Goal: Communication & Community: Answer question/provide support

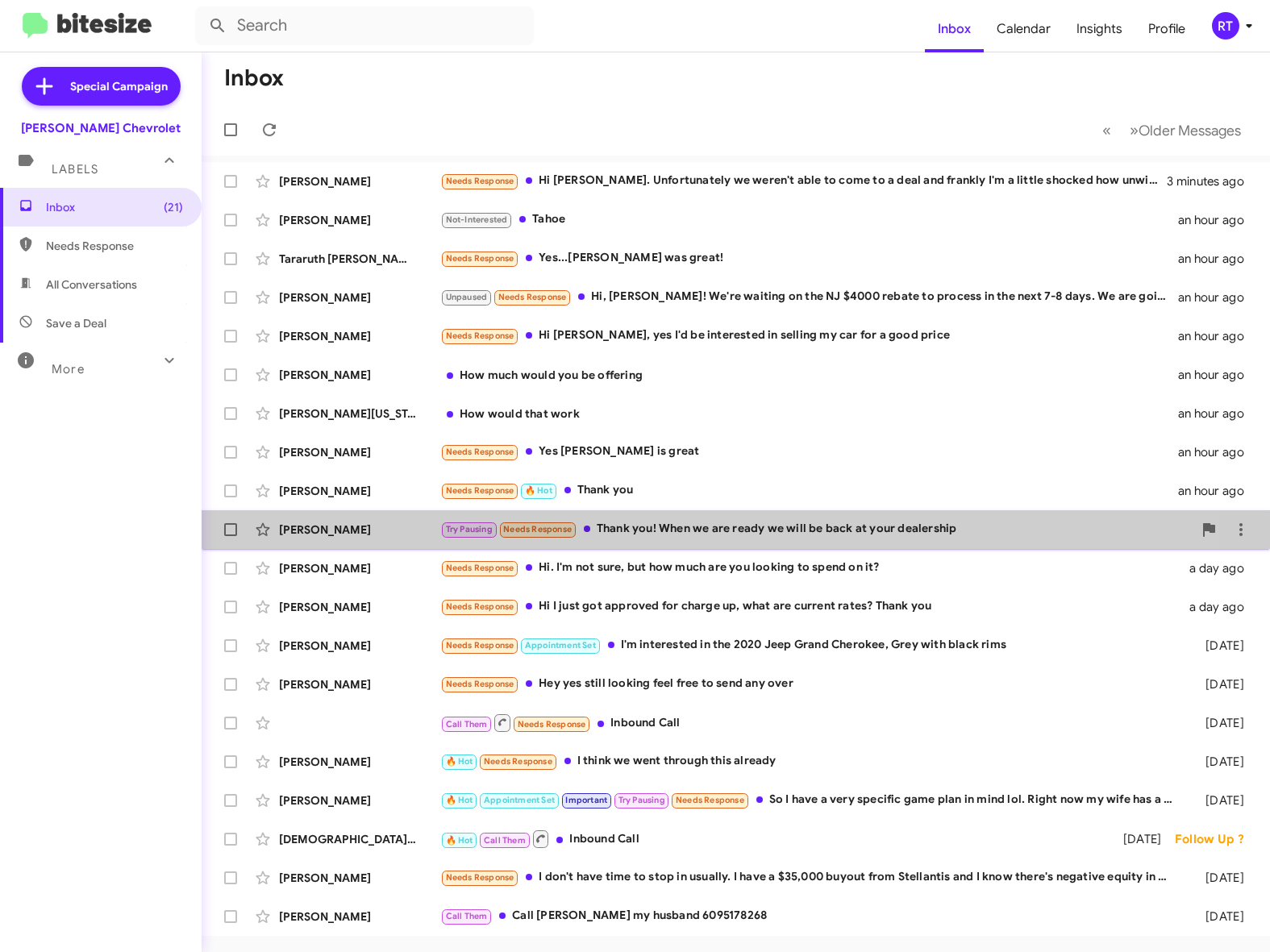
click at [630, 524] on div "Try Pausing Needs Response Thank you! When we are ready we will be back at your…" at bounding box center [816, 529] width 753 height 18
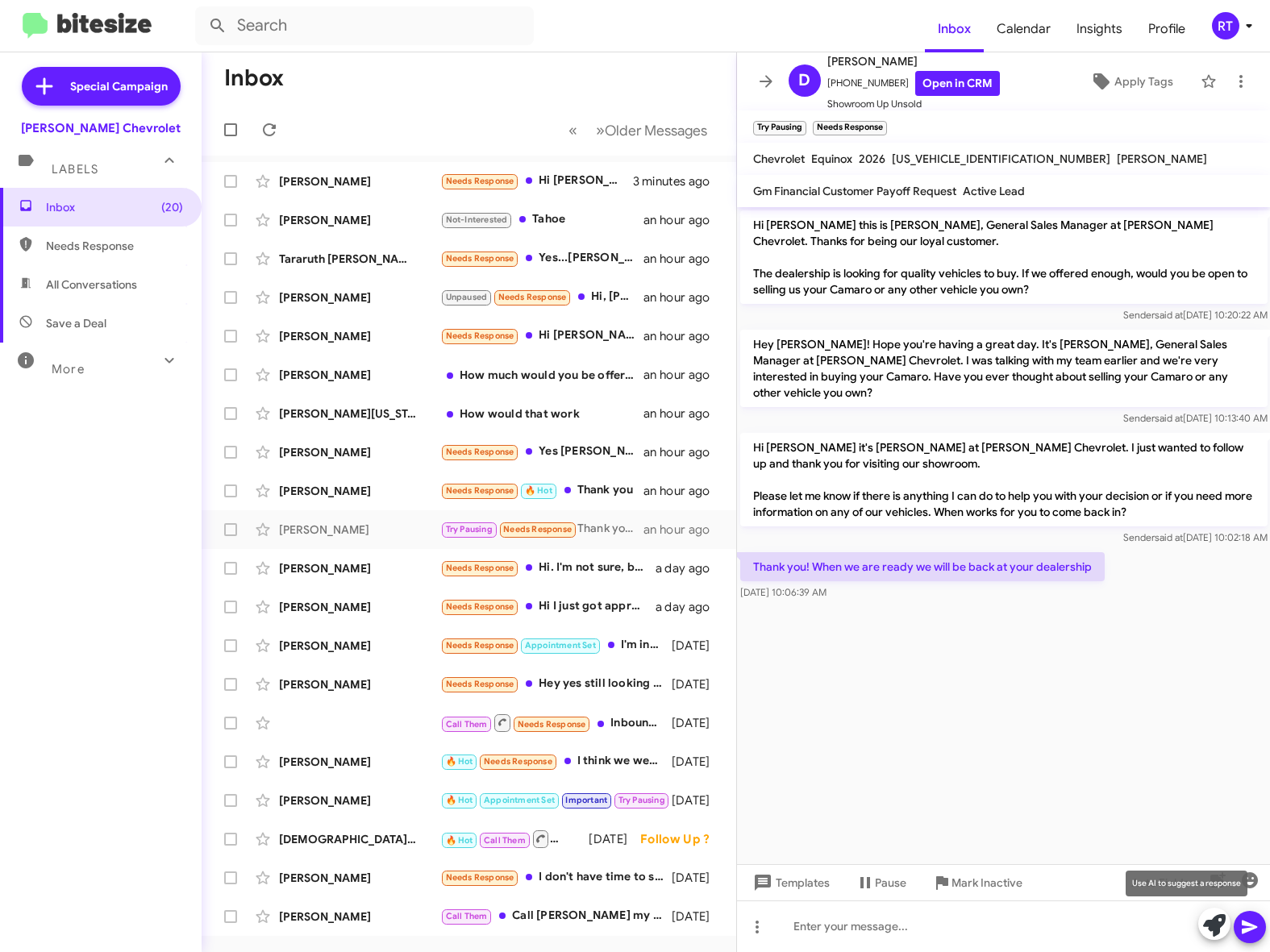
click at [1213, 925] on icon at bounding box center [1214, 925] width 22 height 22
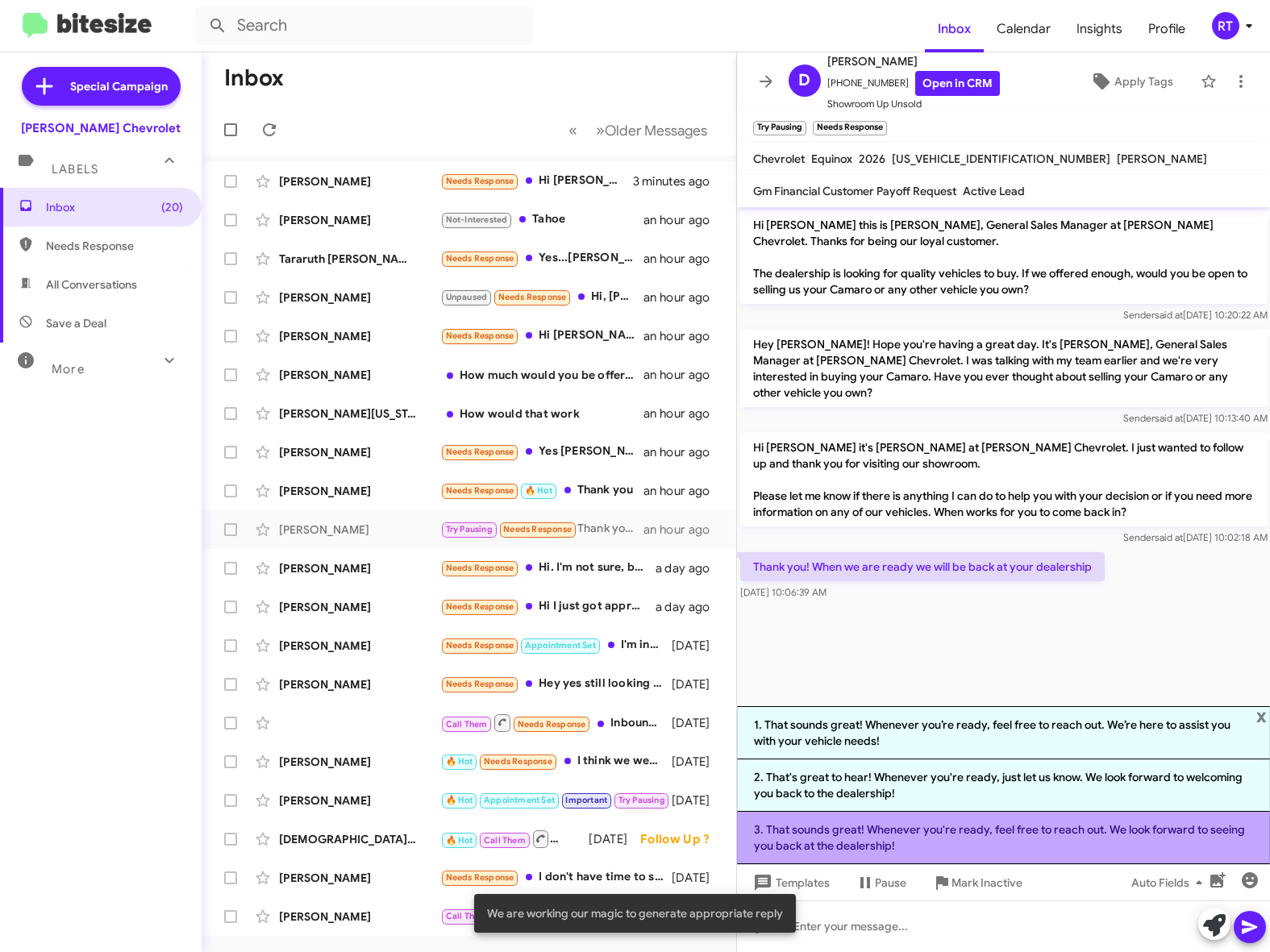
click at [1025, 830] on li "3. That sounds great! Whenever you're ready, feel free to reach out. We look fo…" at bounding box center [1004, 838] width 534 height 52
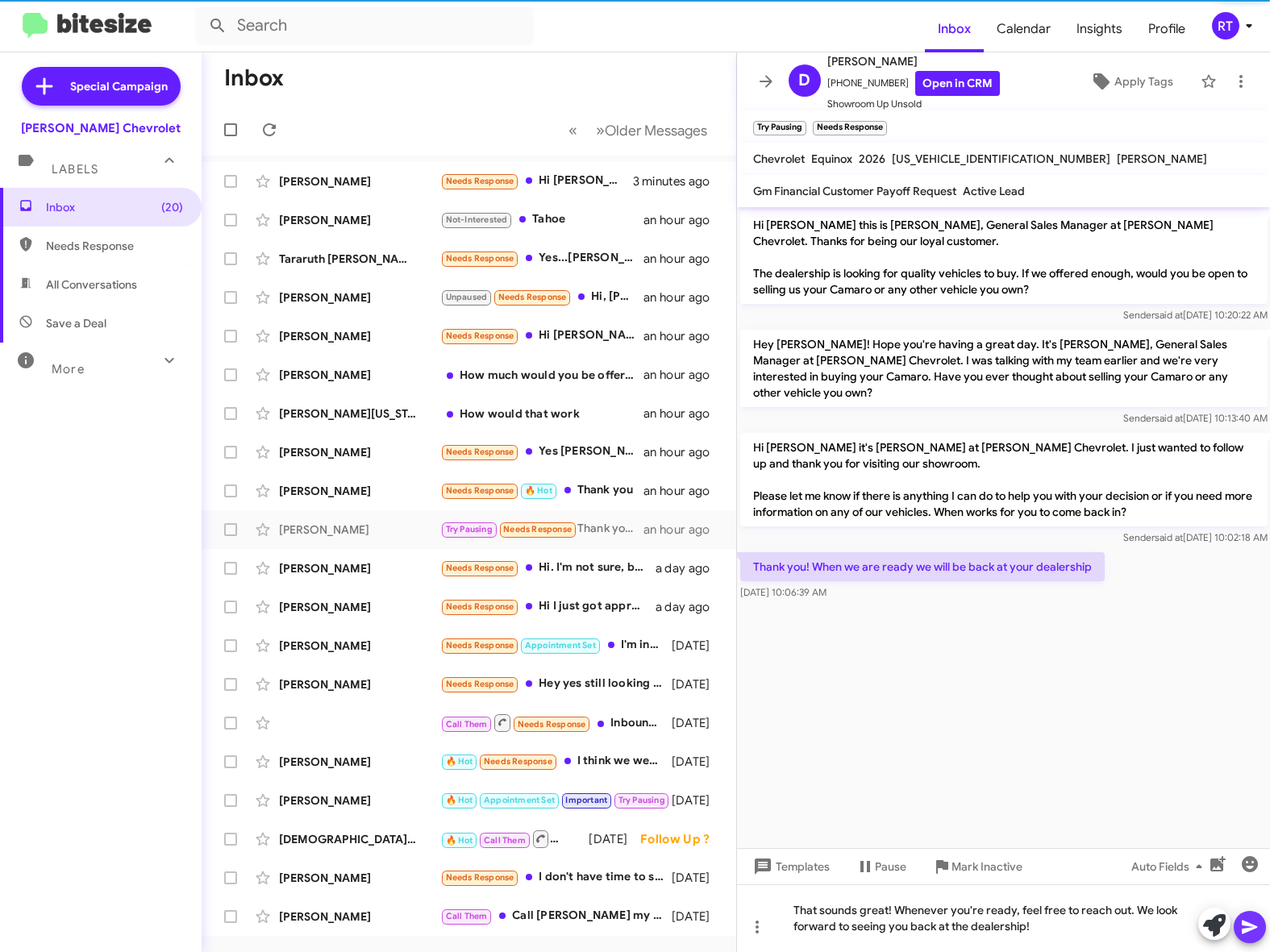
click at [1252, 926] on icon at bounding box center [1250, 928] width 15 height 14
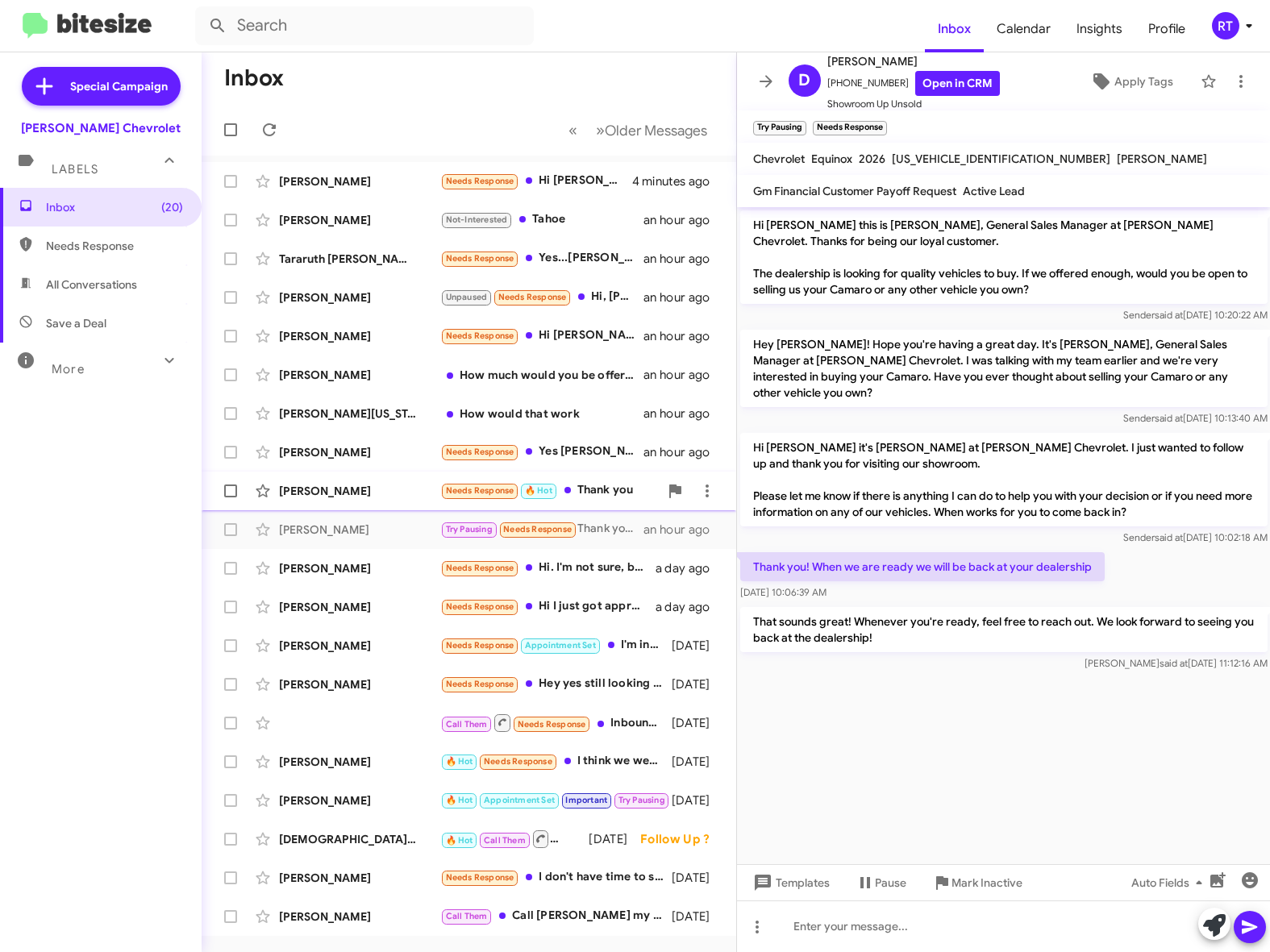
click at [336, 496] on div "[PERSON_NAME]" at bounding box center [359, 491] width 162 height 16
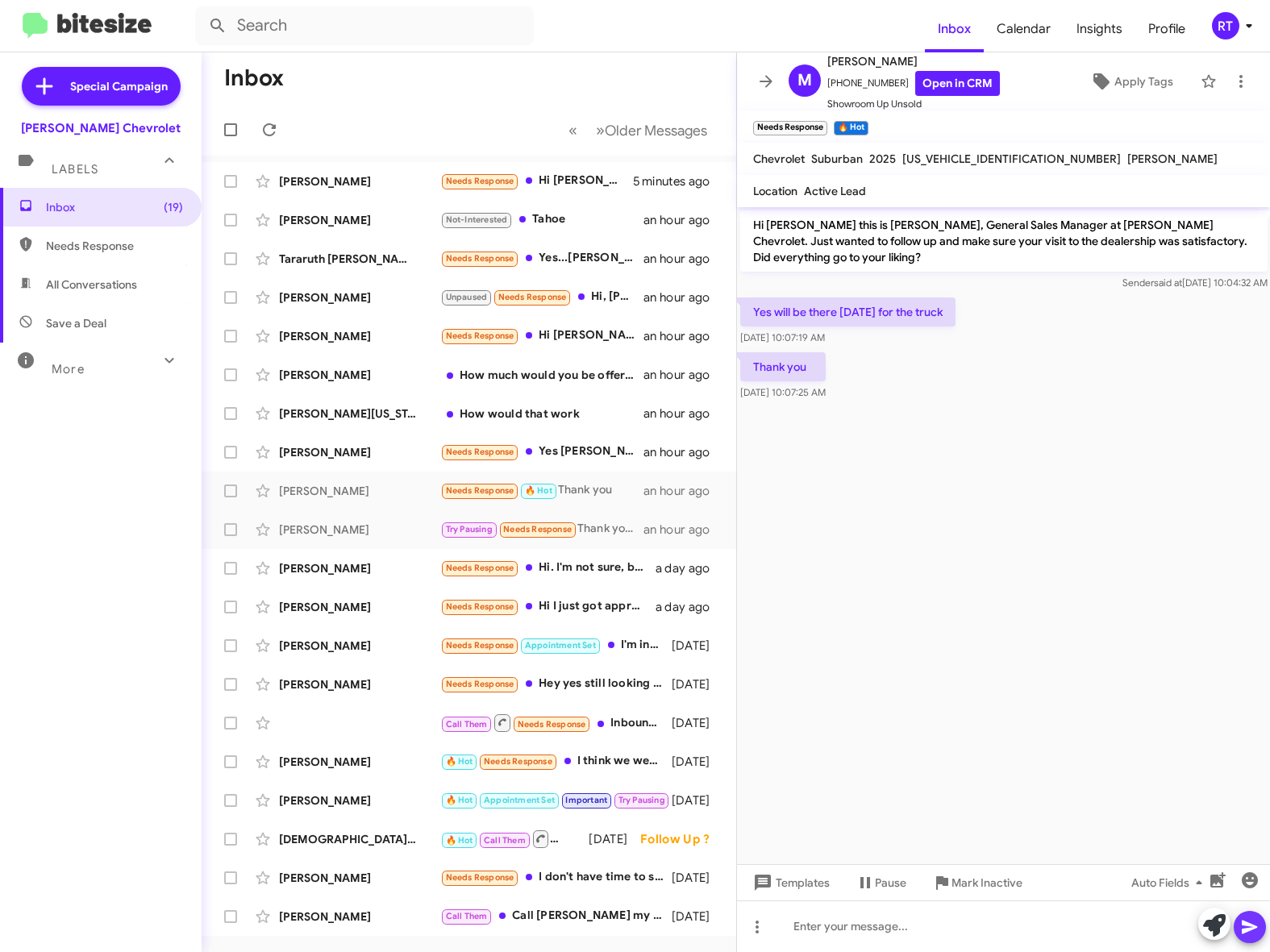
click at [1256, 934] on icon at bounding box center [1250, 928] width 19 height 19
click at [1255, 923] on icon at bounding box center [1250, 928] width 19 height 19
click at [1208, 925] on icon at bounding box center [1214, 925] width 22 height 22
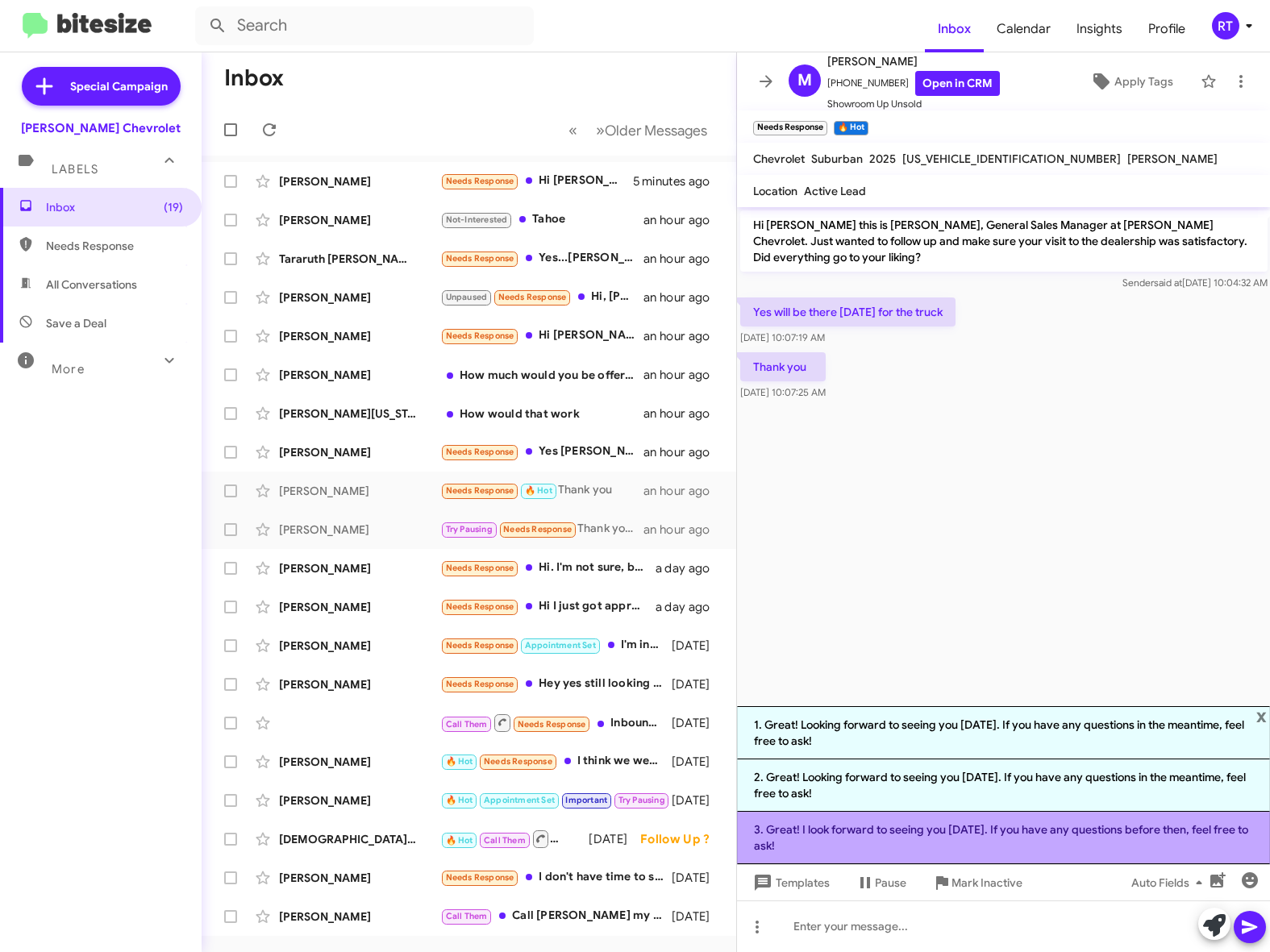
click at [1032, 838] on li "3. Great! I look forward to seeing you on Saturday. If you have any questions b…" at bounding box center [1004, 838] width 534 height 52
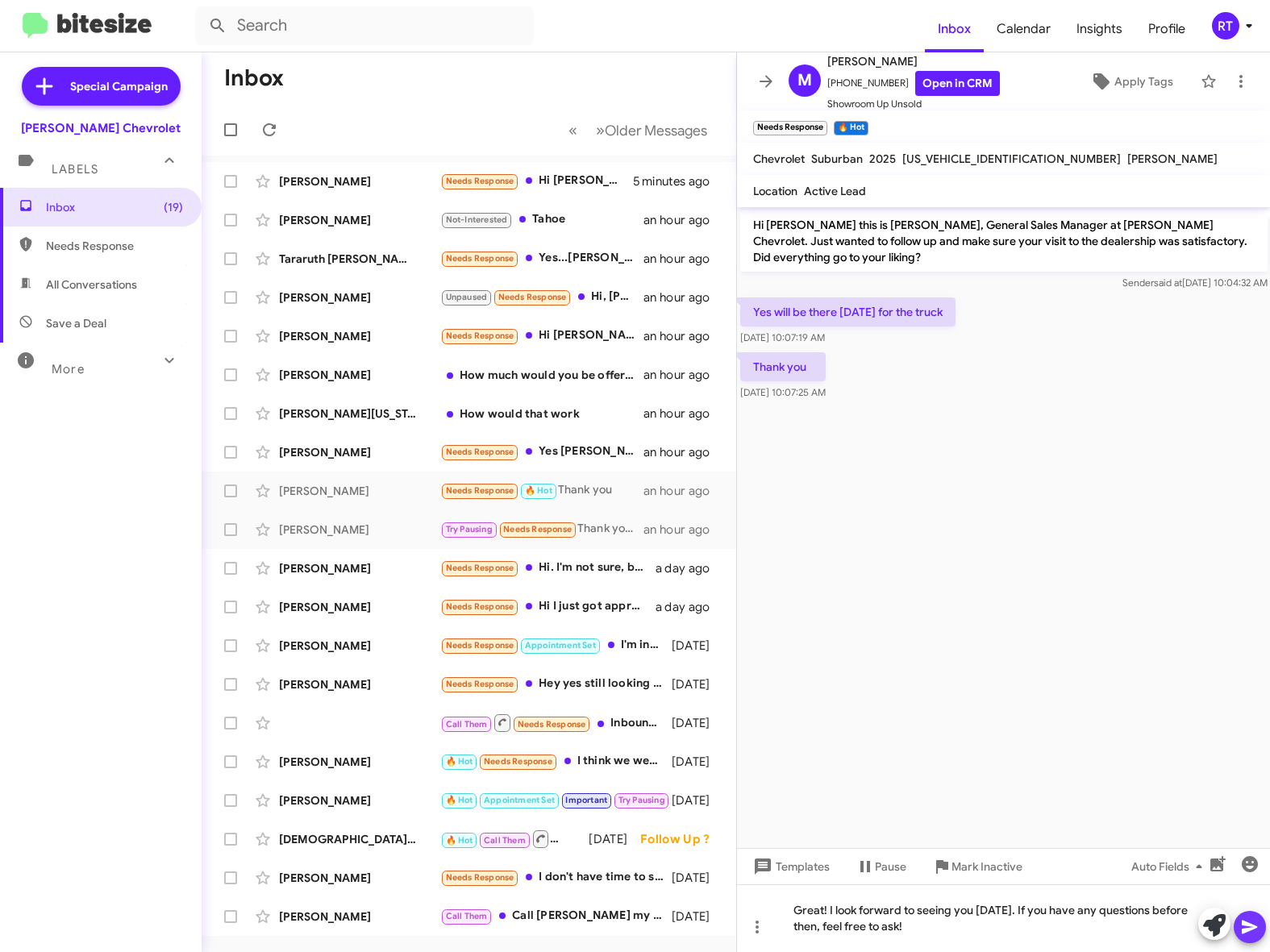
click at [1259, 931] on button at bounding box center [1249, 927] width 32 height 32
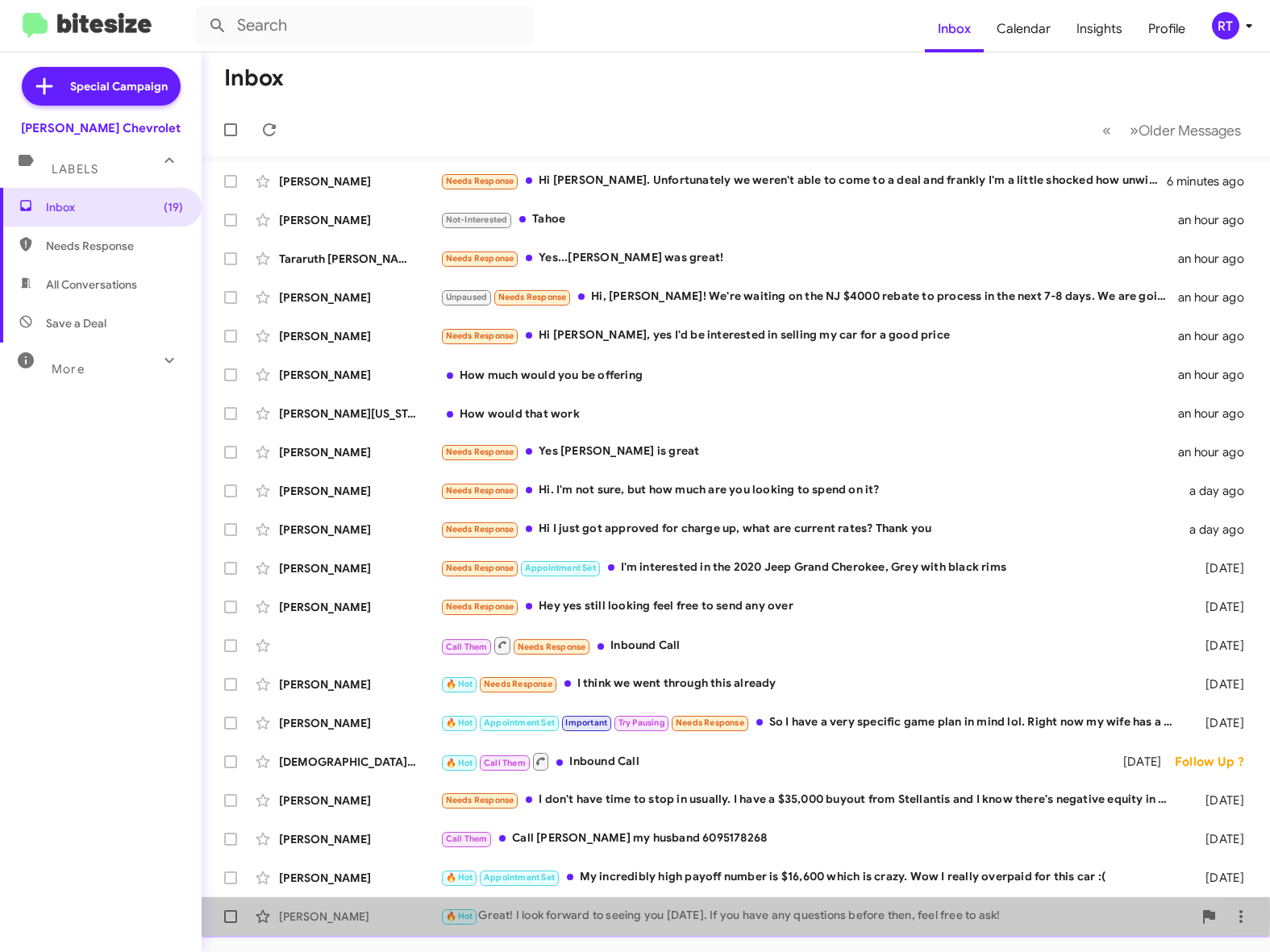
click at [328, 915] on div "[PERSON_NAME]" at bounding box center [359, 916] width 162 height 16
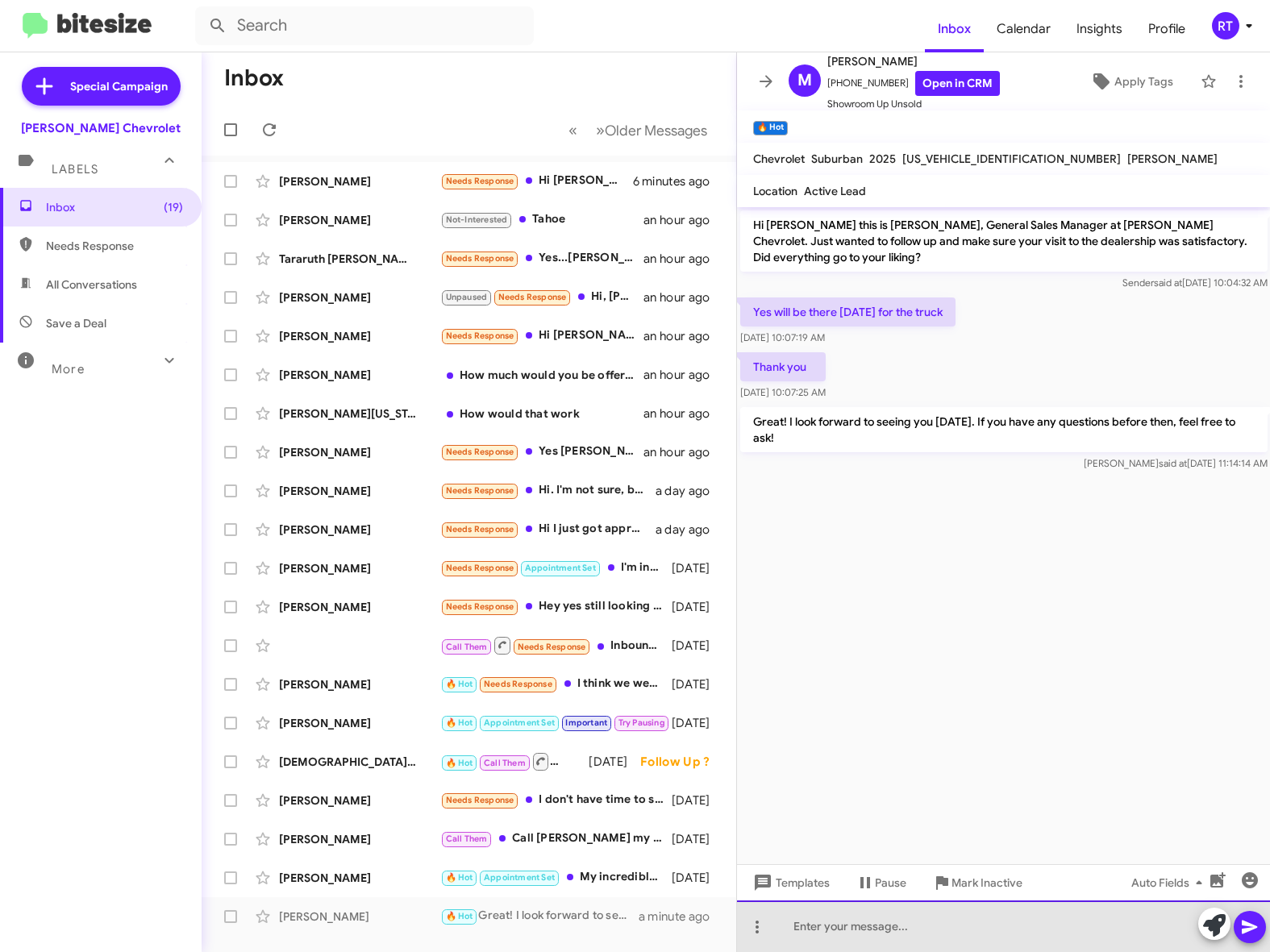
click at [787, 929] on div at bounding box center [1004, 926] width 534 height 51
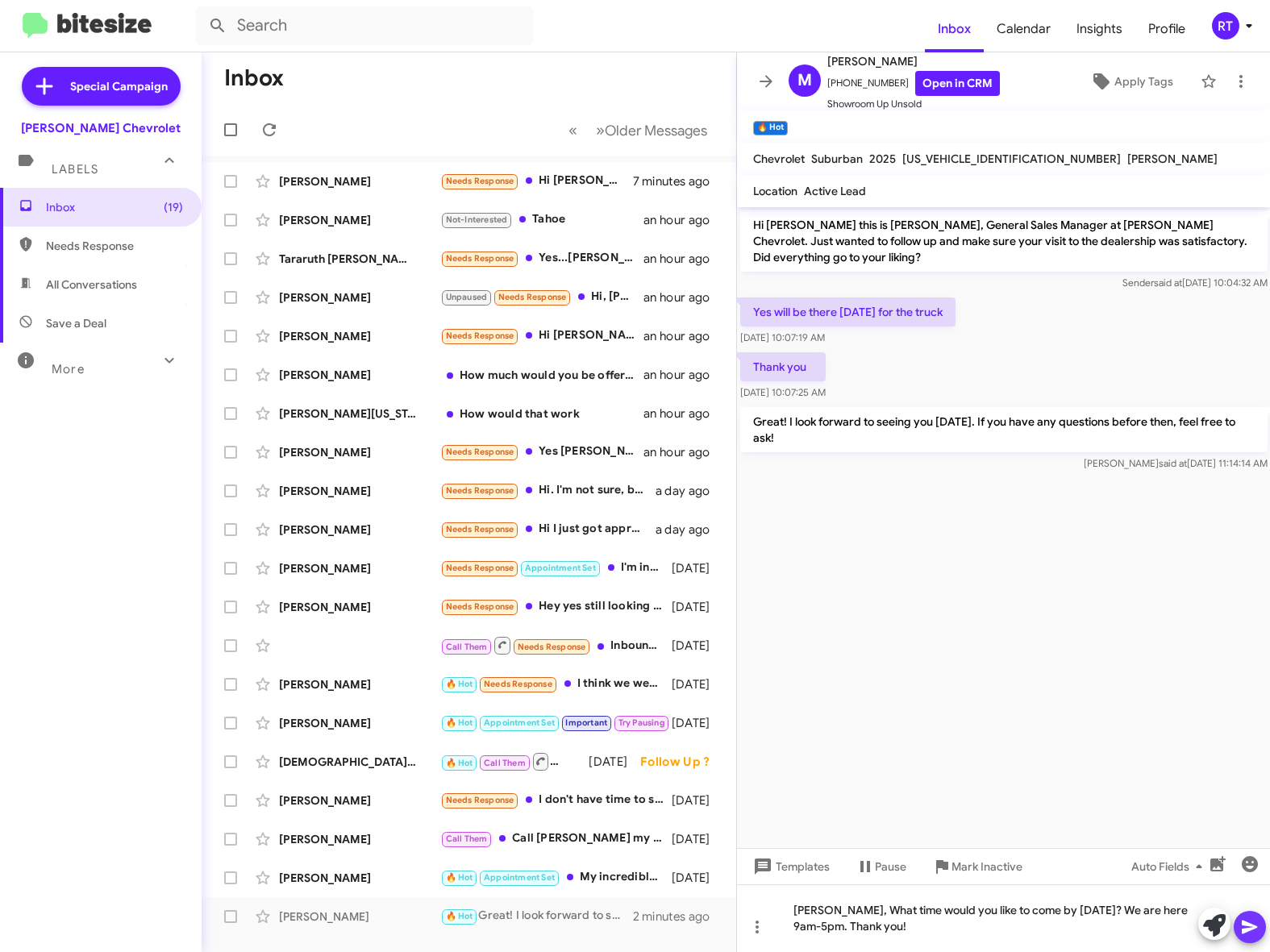
click at [1250, 936] on icon at bounding box center [1250, 928] width 19 height 19
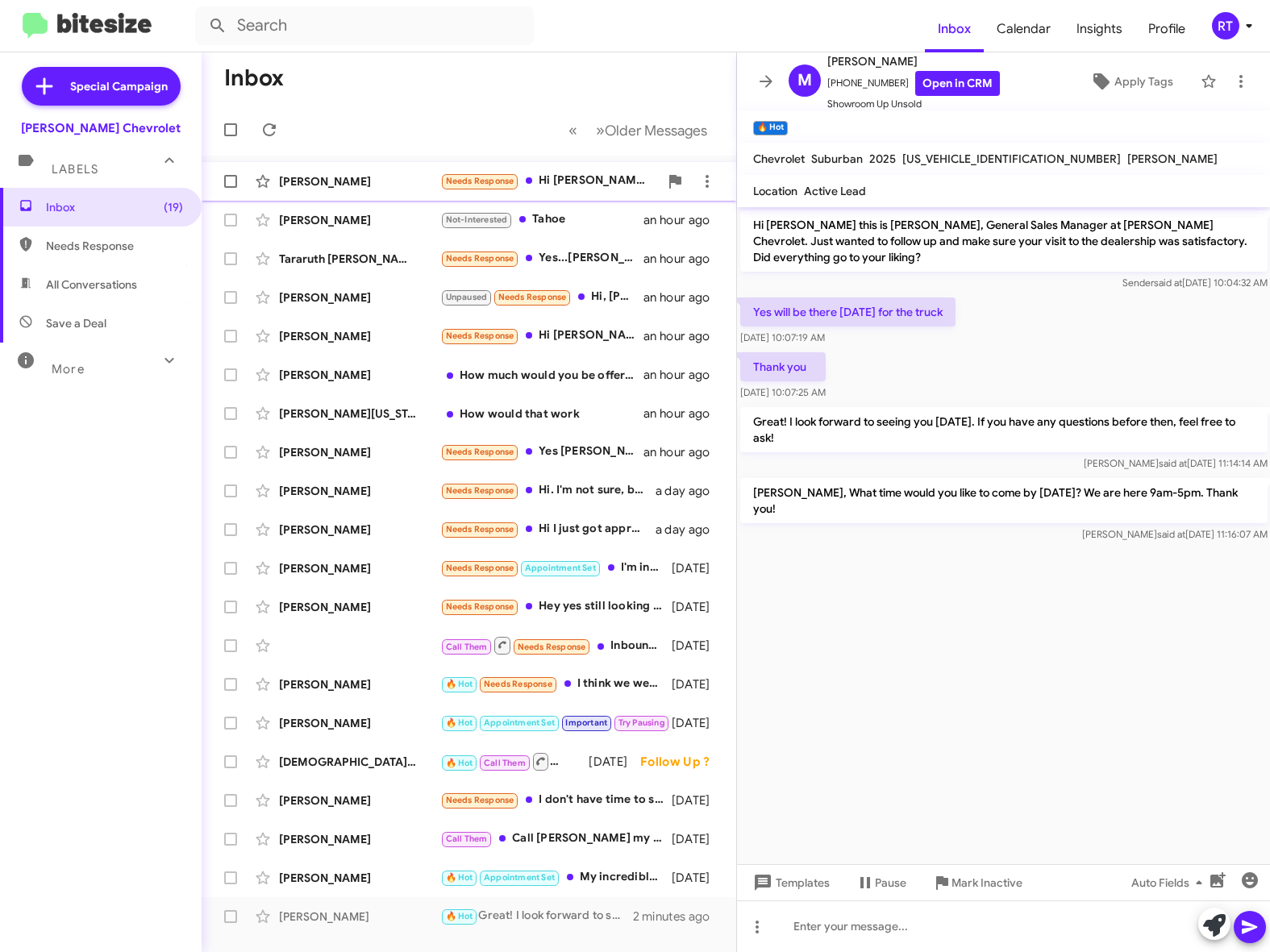
click at [300, 182] on div "Giovanni Minniti" at bounding box center [359, 181] width 162 height 16
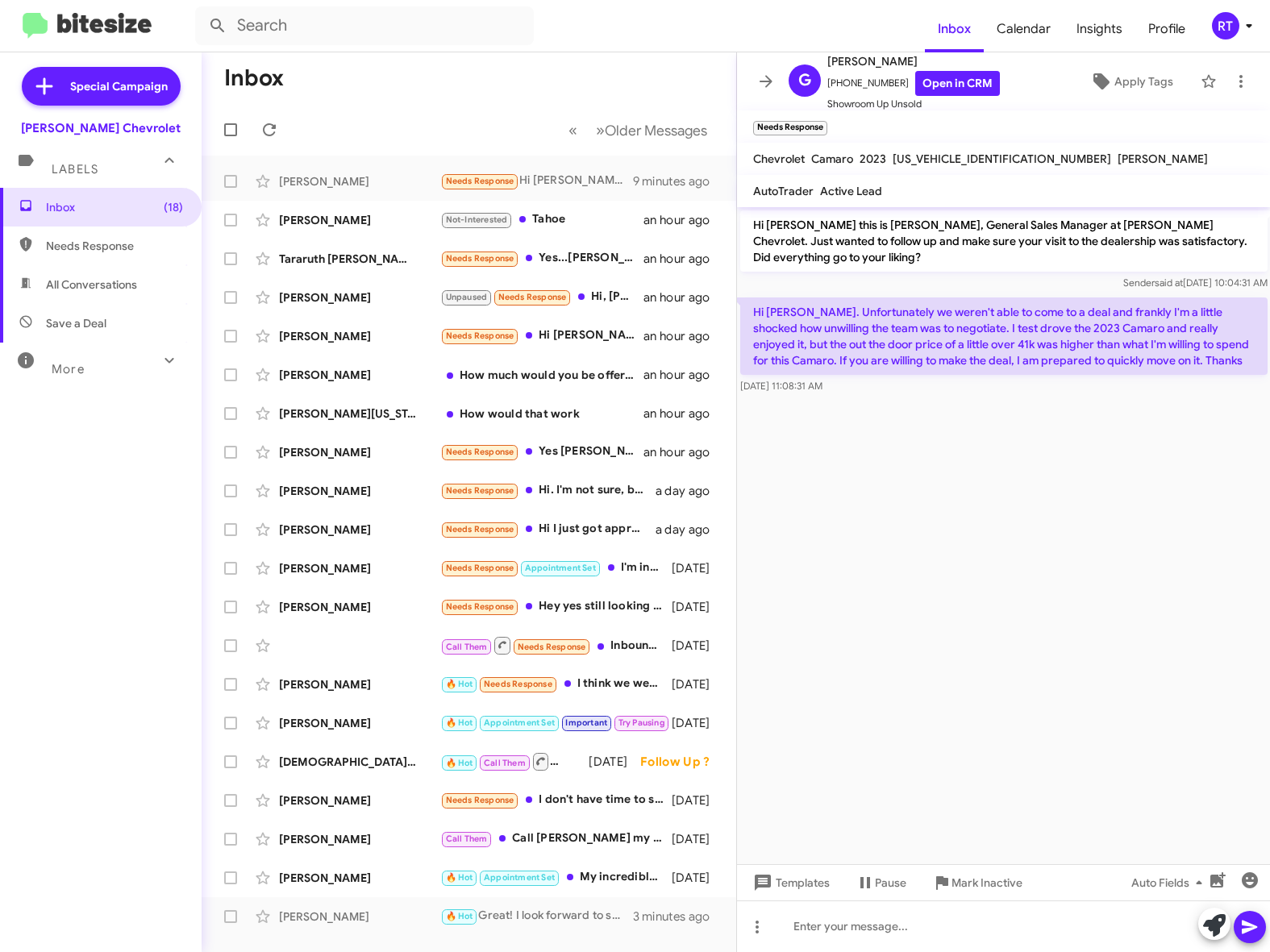
click at [753, 311] on p "Hi Adam. Unfortunately we weren't able to come to a deal and frankly I'm a litt…" at bounding box center [1003, 337] width 527 height 77
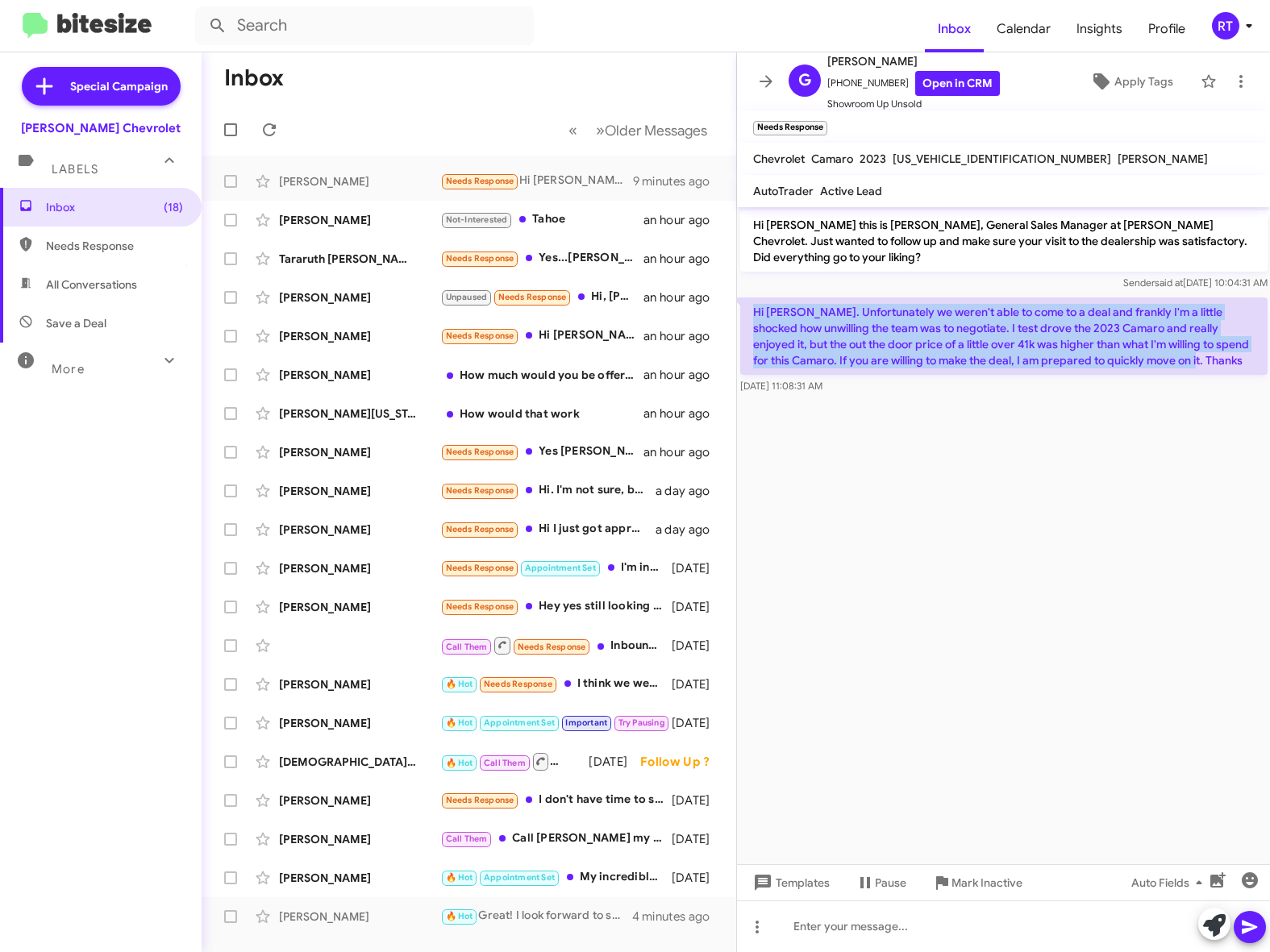
drag, startPoint x: 755, startPoint y: 310, endPoint x: 1220, endPoint y: 372, distance: 469.1
click at [1220, 372] on p "Hi Adam. Unfortunately we weren't able to come to a deal and frankly I'm a litt…" at bounding box center [1003, 337] width 527 height 77
copy p "Hi Adam. Unfortunately we weren't able to come to a deal and frankly I'm a litt…"
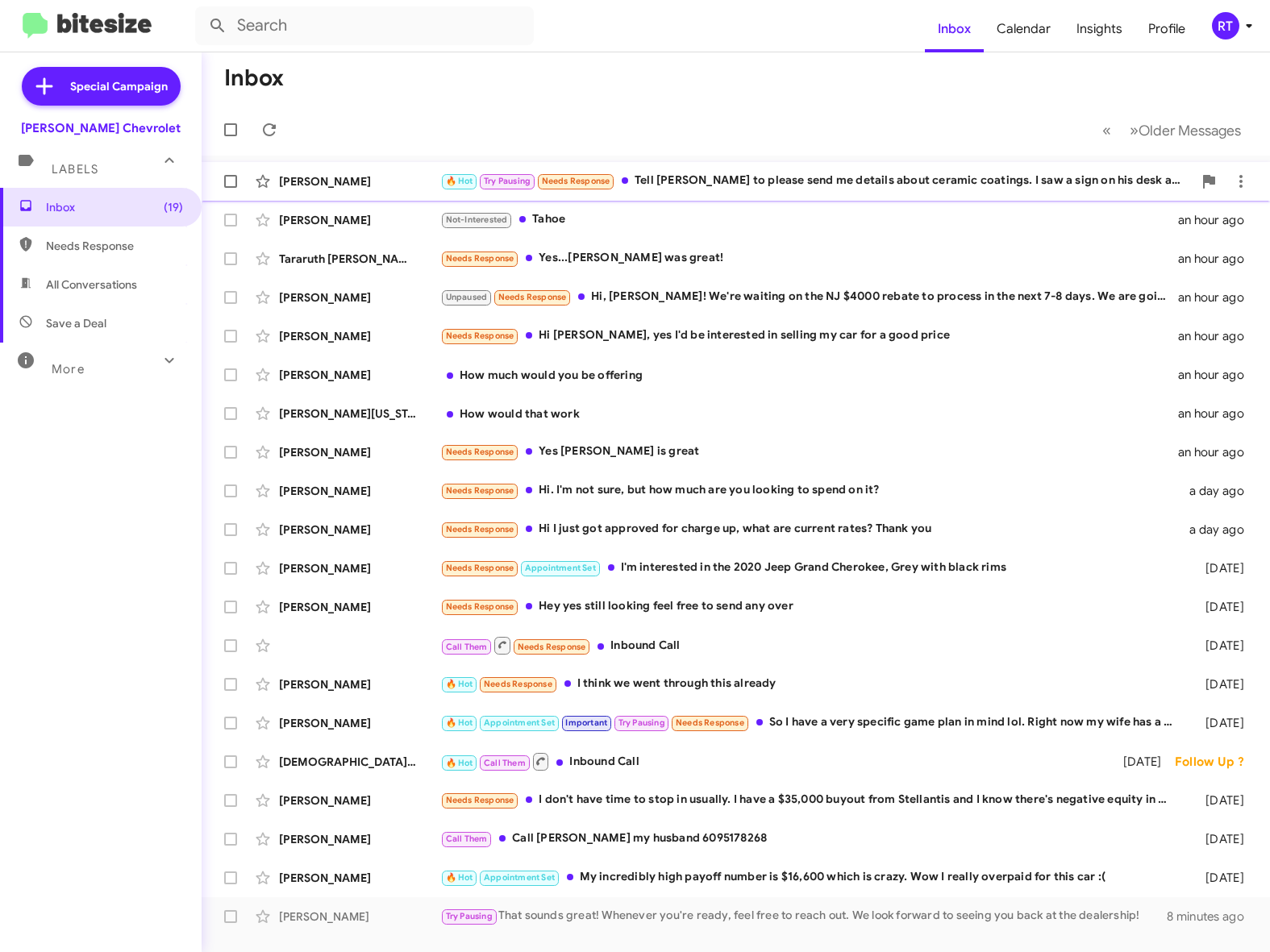
click at [678, 181] on div "🔥 Hot Try Pausing Needs Response Tell Billy to please send me details about cer…" at bounding box center [816, 181] width 753 height 18
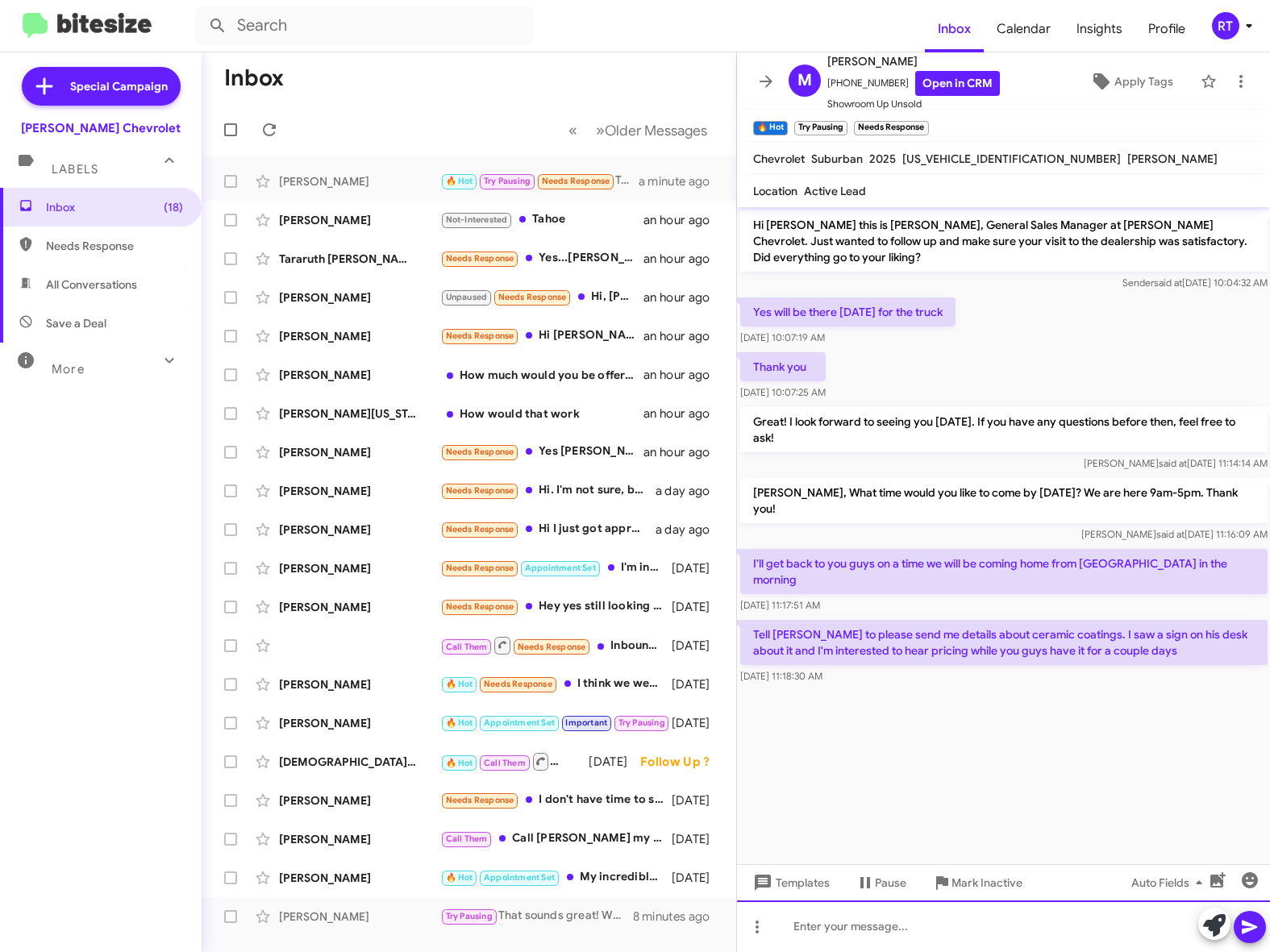
click at [818, 929] on div at bounding box center [1004, 926] width 534 height 51
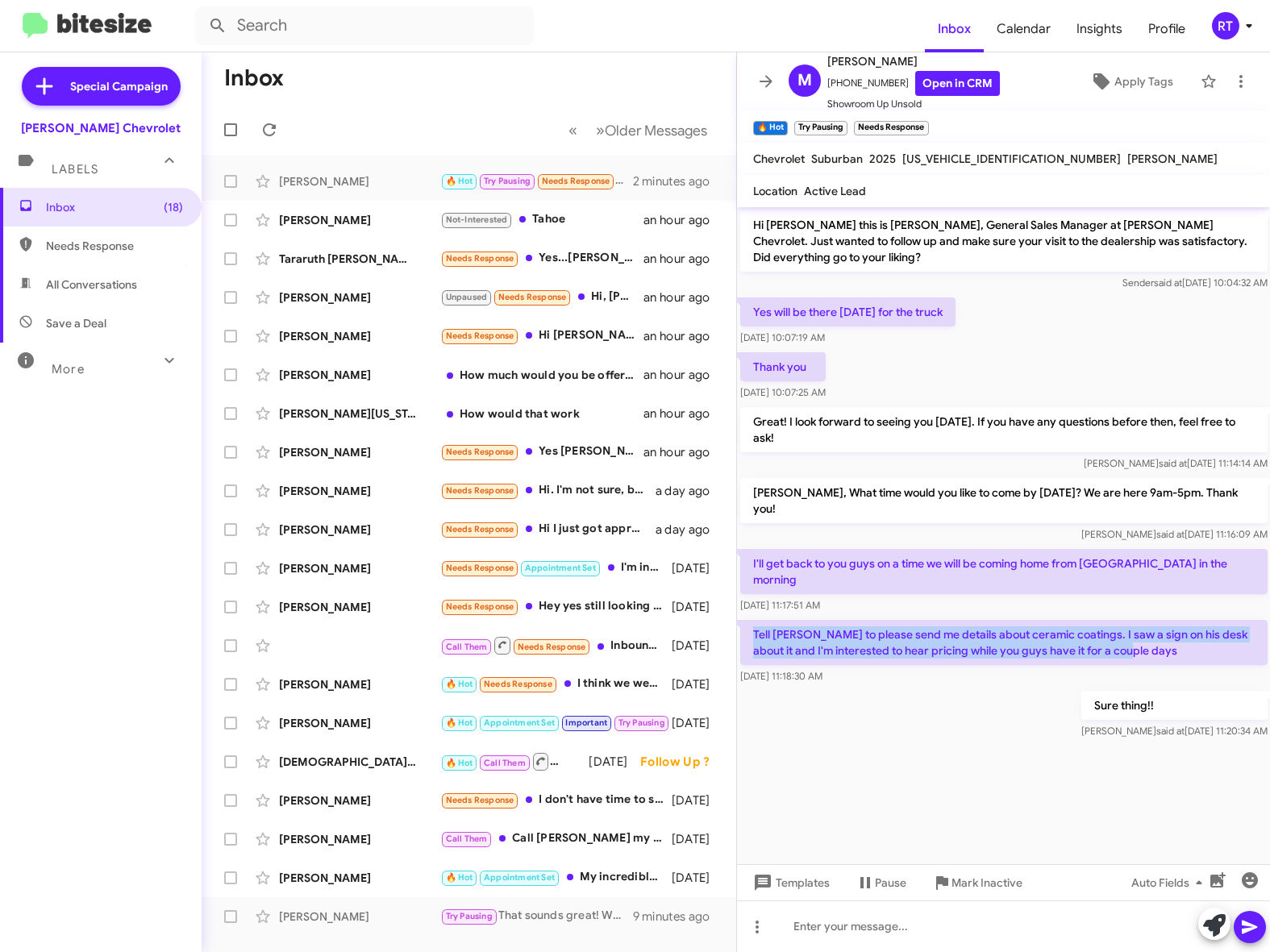
drag, startPoint x: 753, startPoint y: 600, endPoint x: 1249, endPoint y: 615, distance: 496.2
click at [1249, 620] on p "Tell Billy to please send me details about ceramic coatings. I saw a sign on hi…" at bounding box center [1003, 642] width 527 height 45
copy p "Tell Billy to please send me details about ceramic coatings. I saw a sign on hi…"
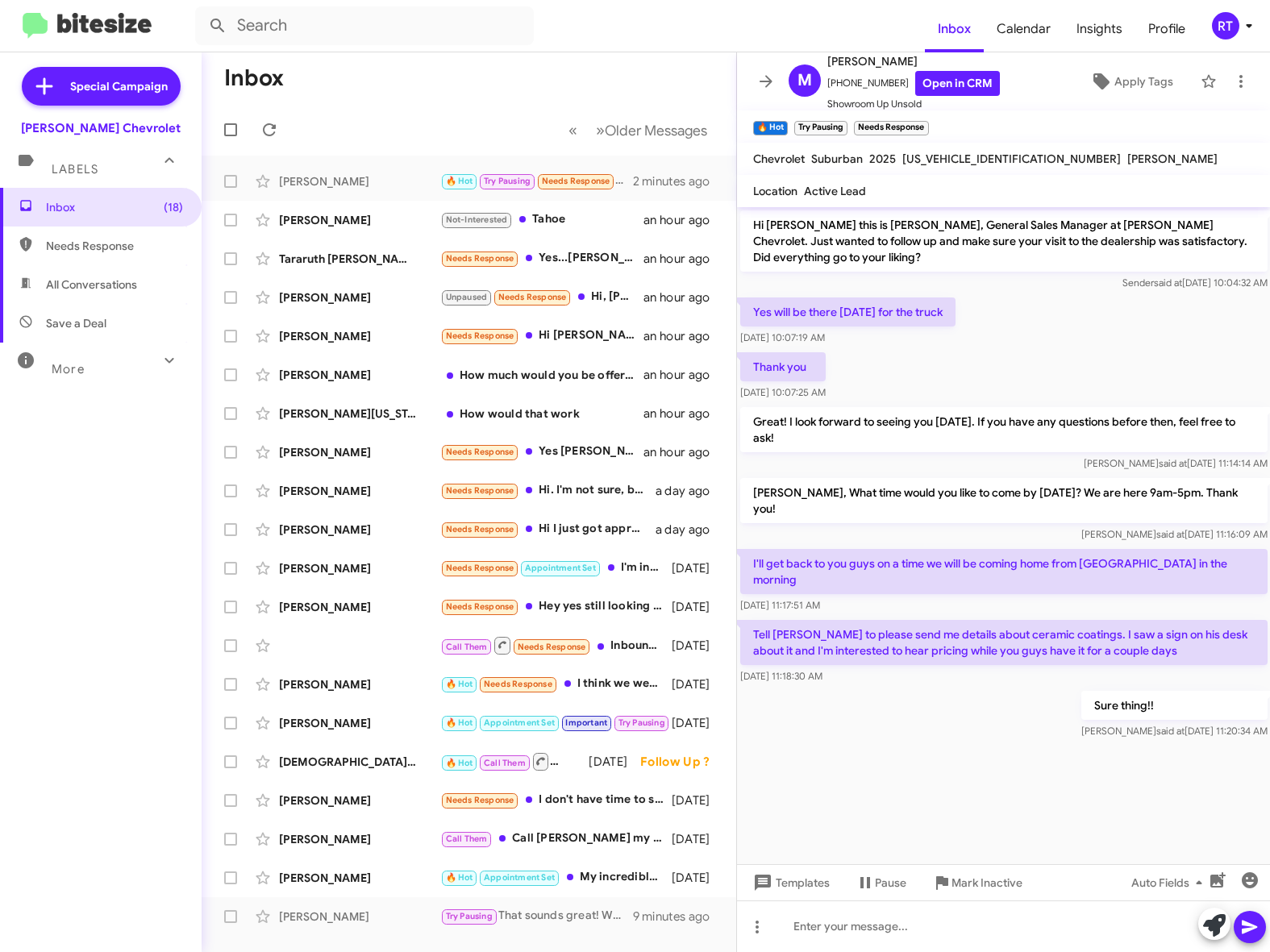
click at [782, 777] on cdk-virtual-scroll-viewport "Hi Michael this is Adam Elkins, General Sales Manager at Elkins Chevrolet. Just…" at bounding box center [1004, 535] width 534 height 657
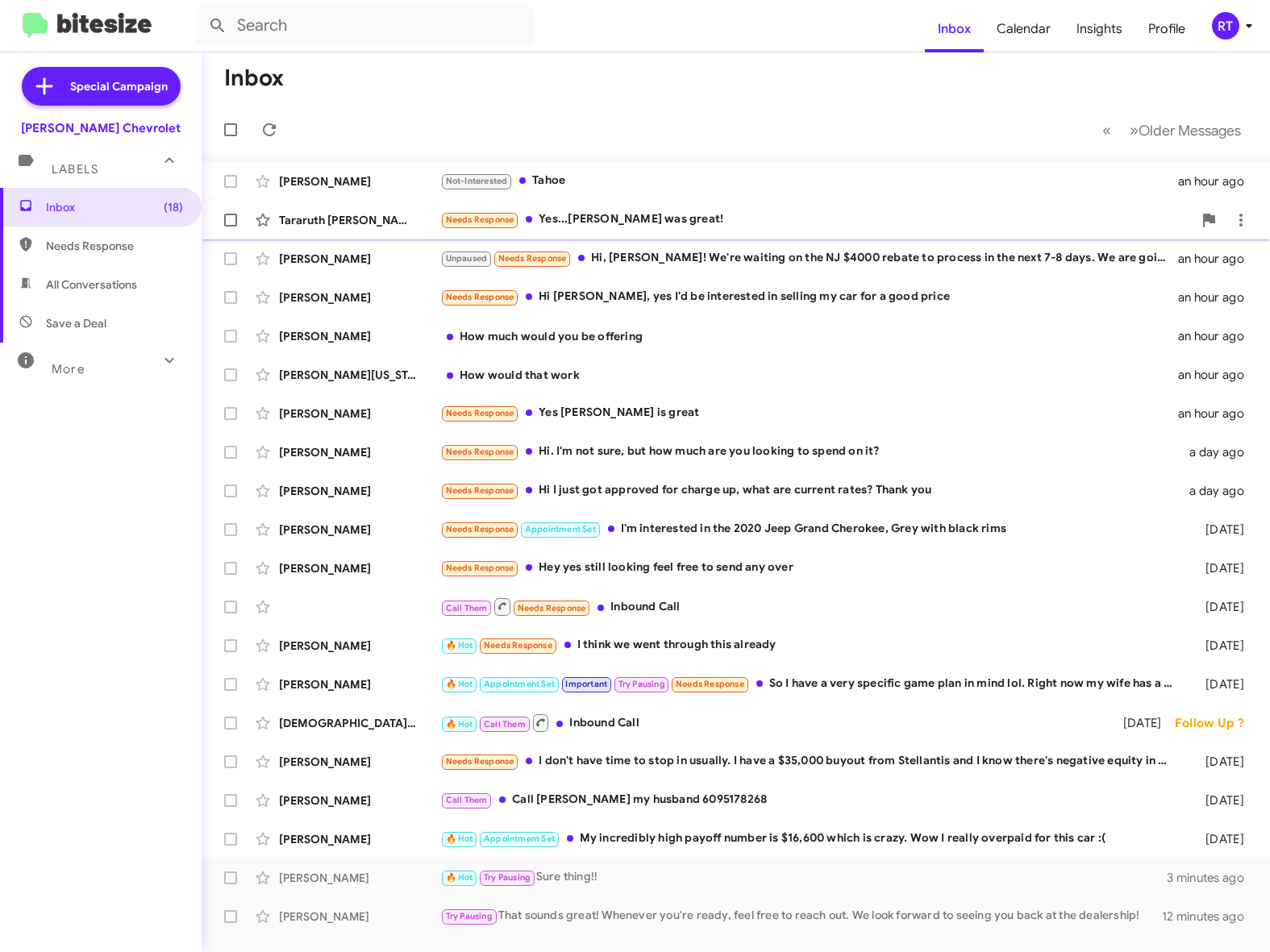
click at [627, 223] on div "Needs Response Yes...[PERSON_NAME] was great!" at bounding box center [816, 220] width 753 height 18
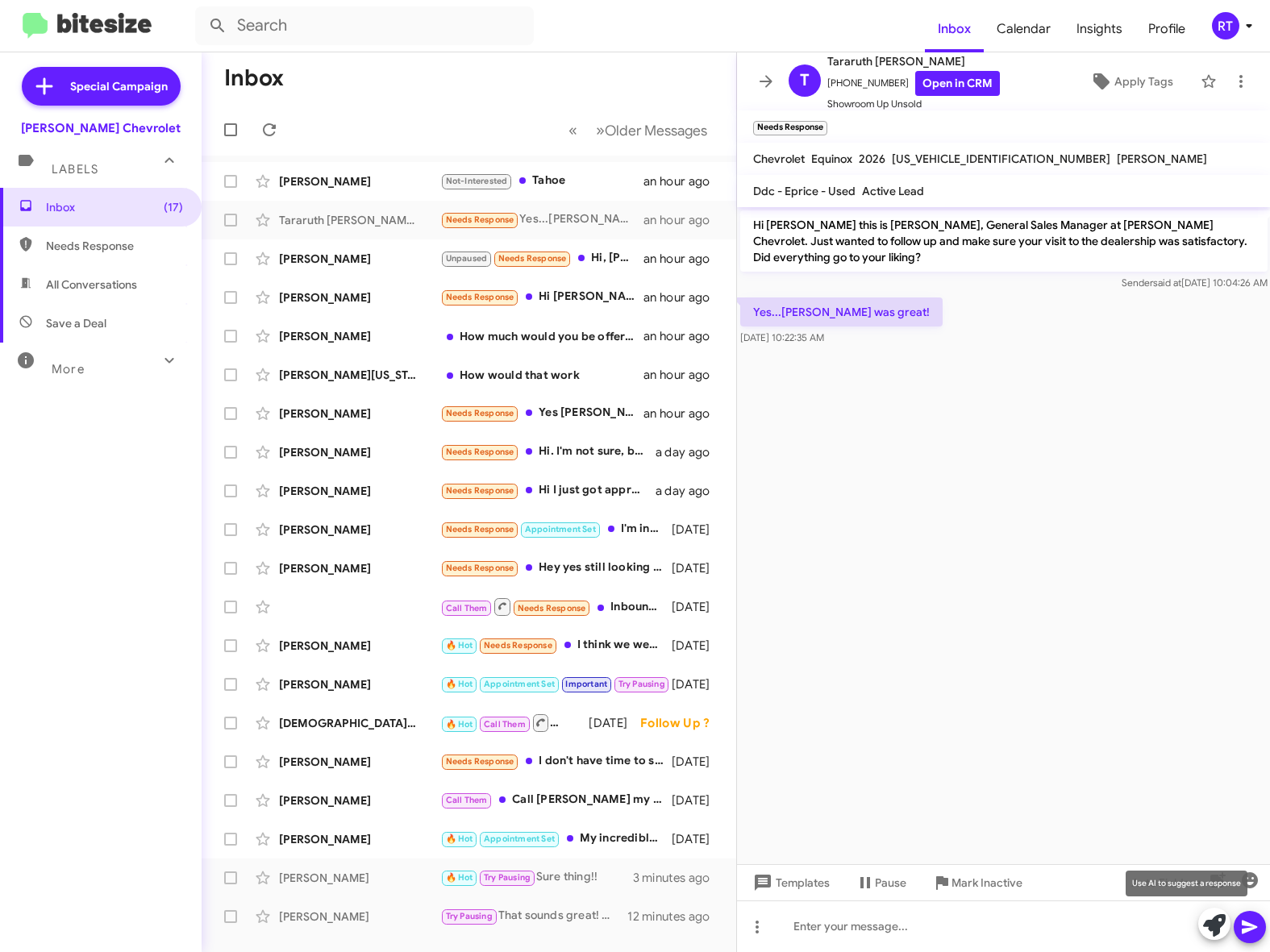
click at [1207, 929] on icon at bounding box center [1214, 925] width 22 height 22
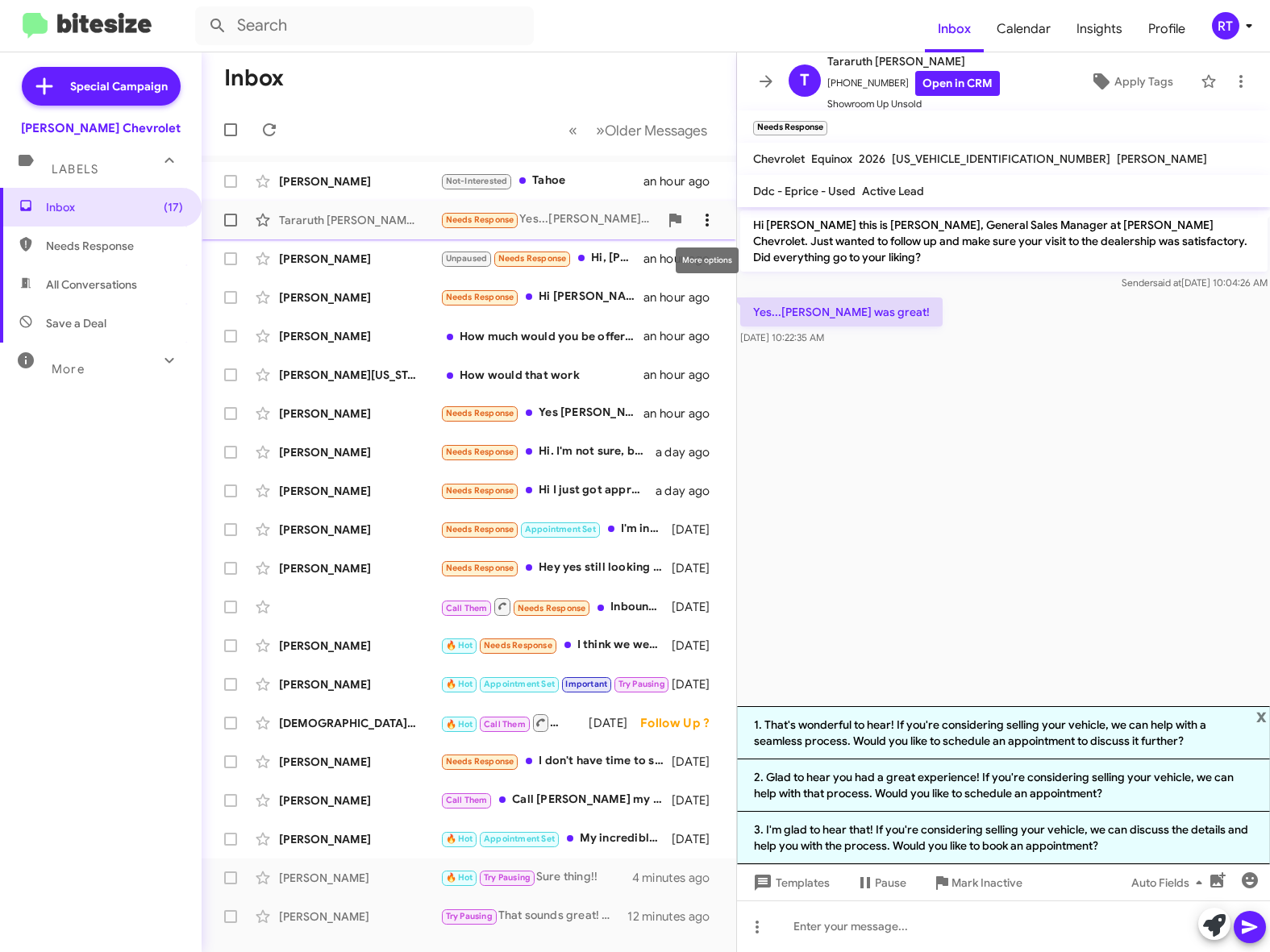
click at [711, 225] on icon at bounding box center [707, 221] width 19 height 19
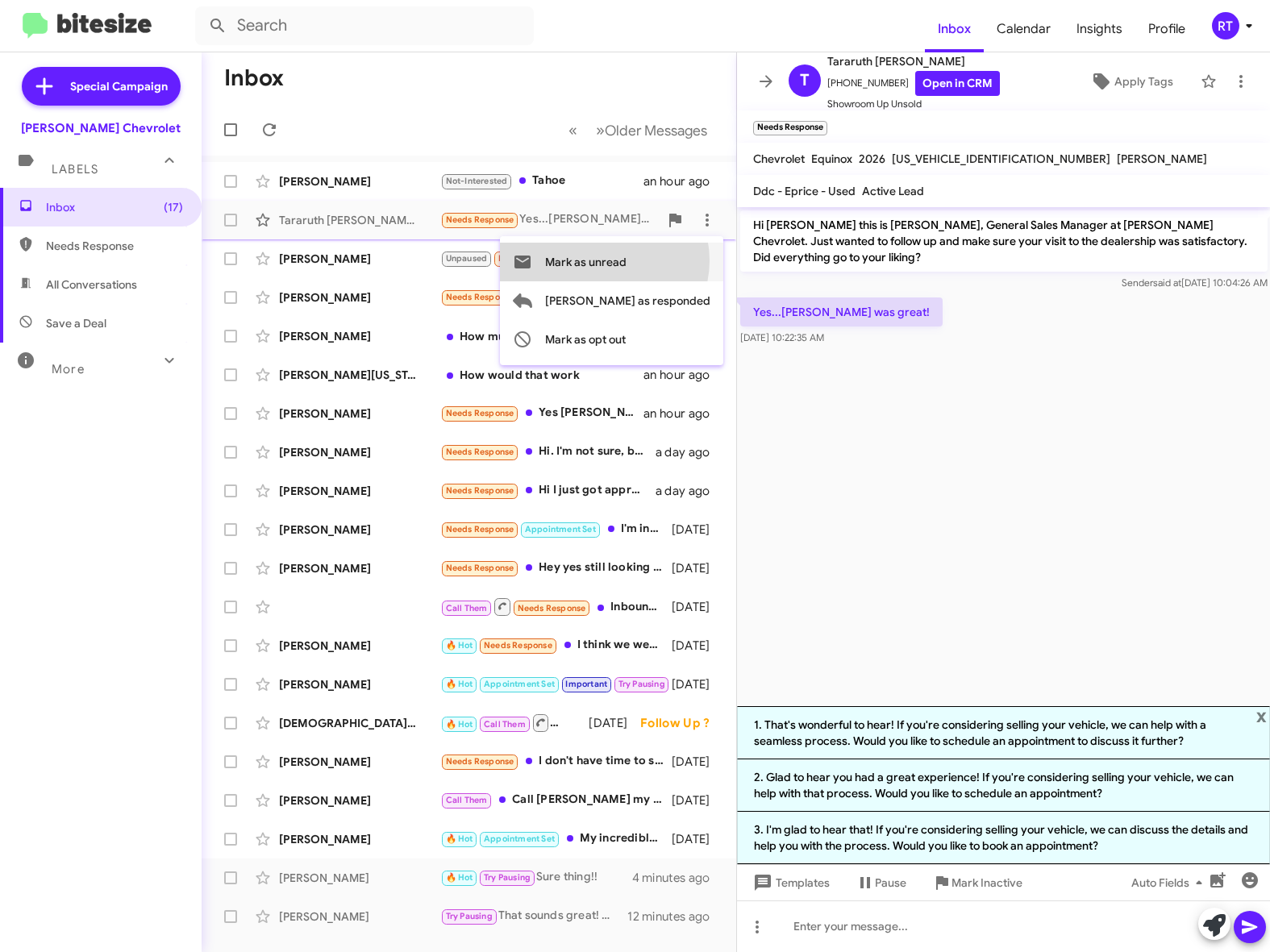
click at [627, 260] on span "Mark as unread" at bounding box center [585, 262] width 81 height 39
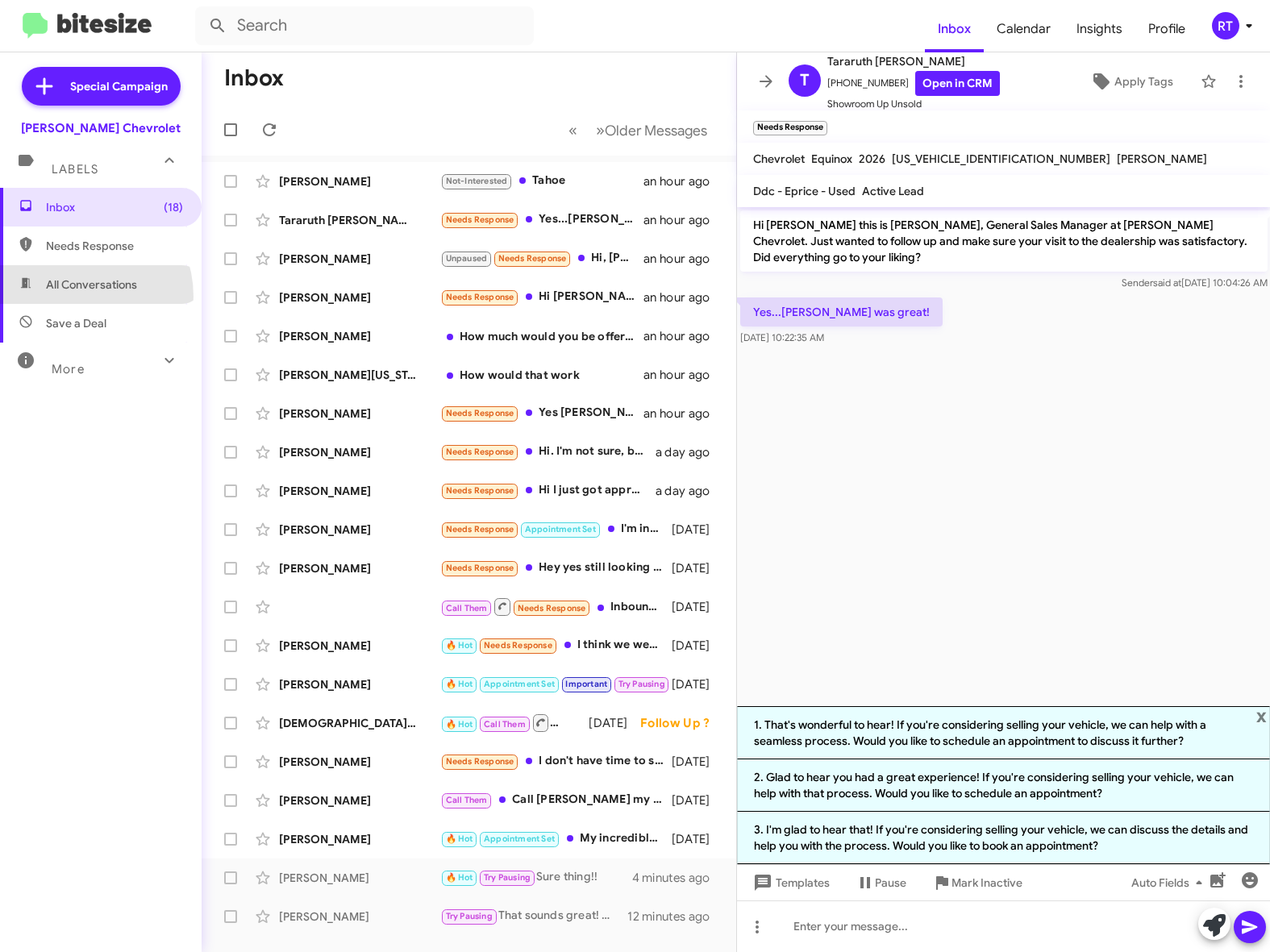
click at [71, 297] on span "All Conversations" at bounding box center [101, 284] width 201 height 39
type input "in:all-conversations"
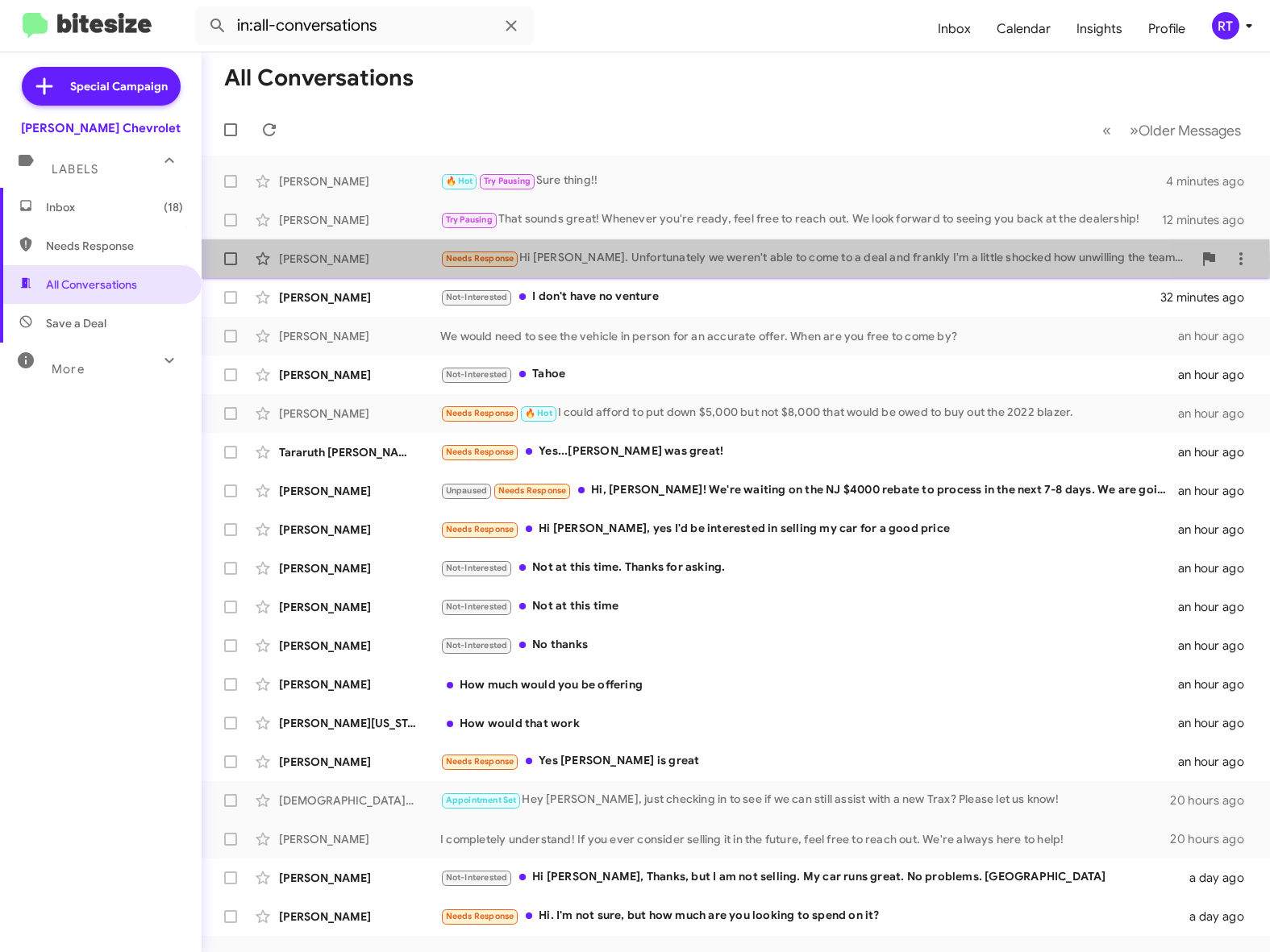
click at [299, 267] on div "Giovanni Minniti Needs Response Hi Adam. Unfortunately we weren't able to come …" at bounding box center [736, 258] width 1043 height 32
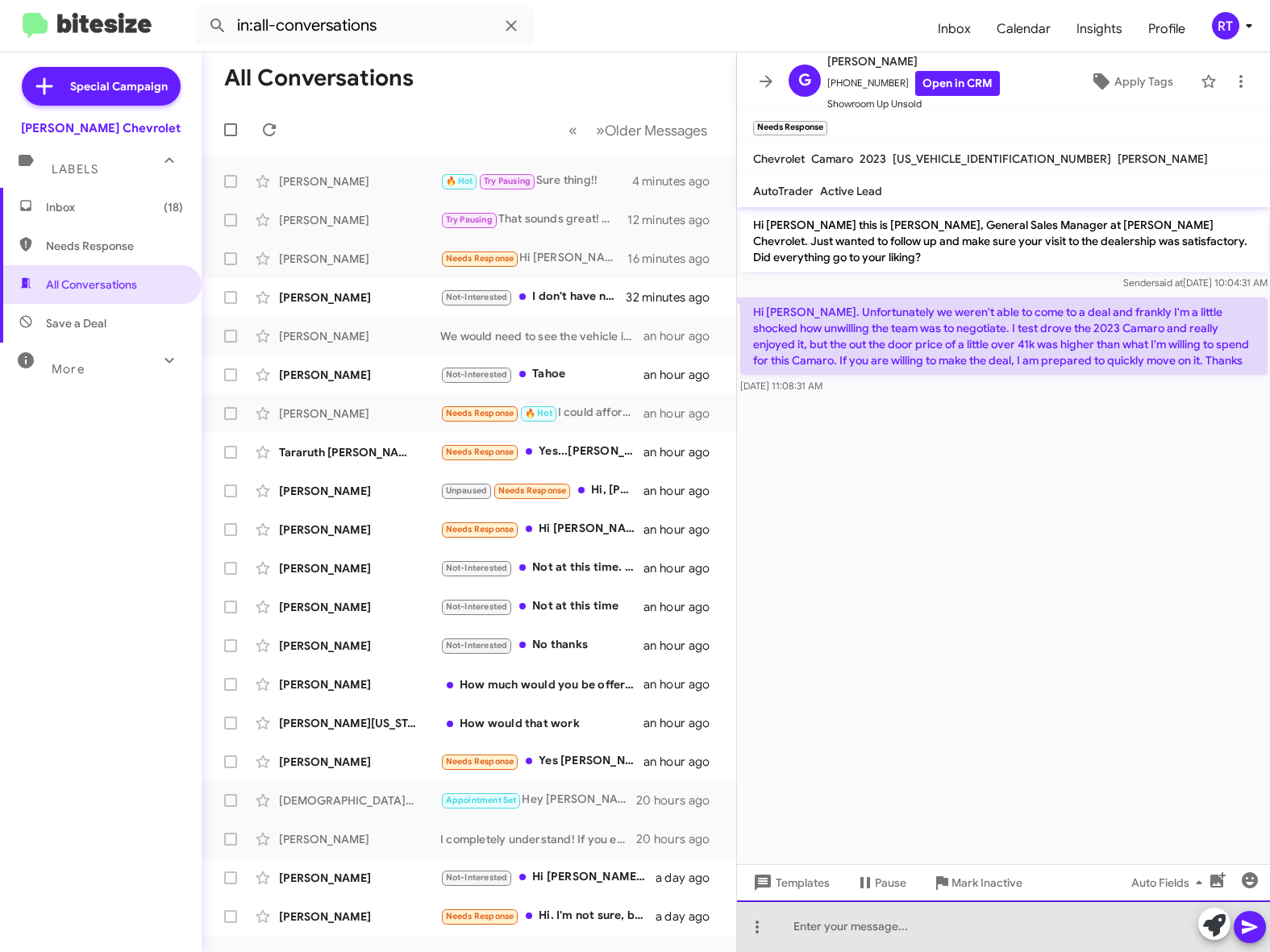
click at [793, 923] on div at bounding box center [1004, 926] width 534 height 51
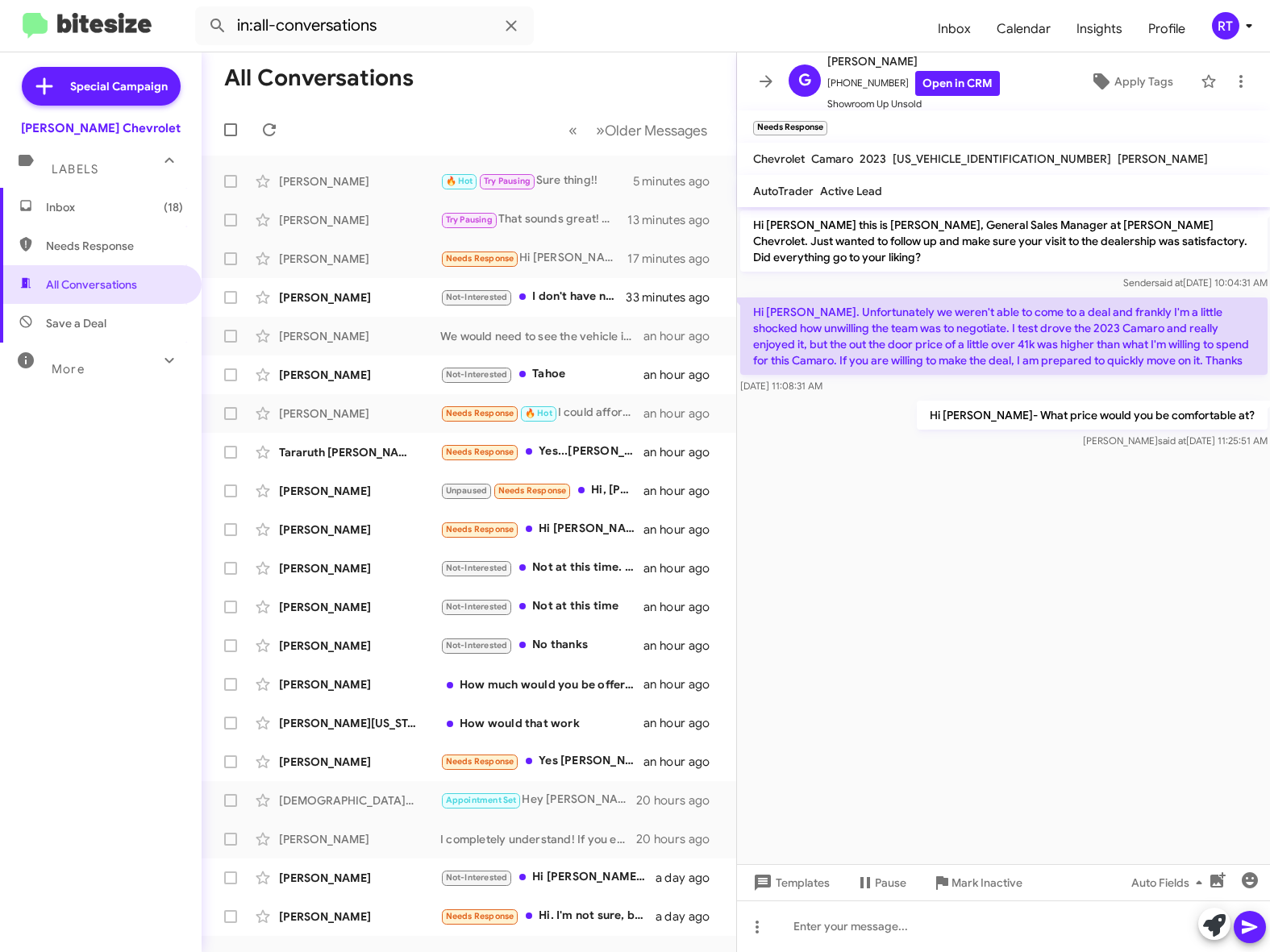
click at [69, 197] on span "Inbox (18)" at bounding box center [101, 207] width 201 height 39
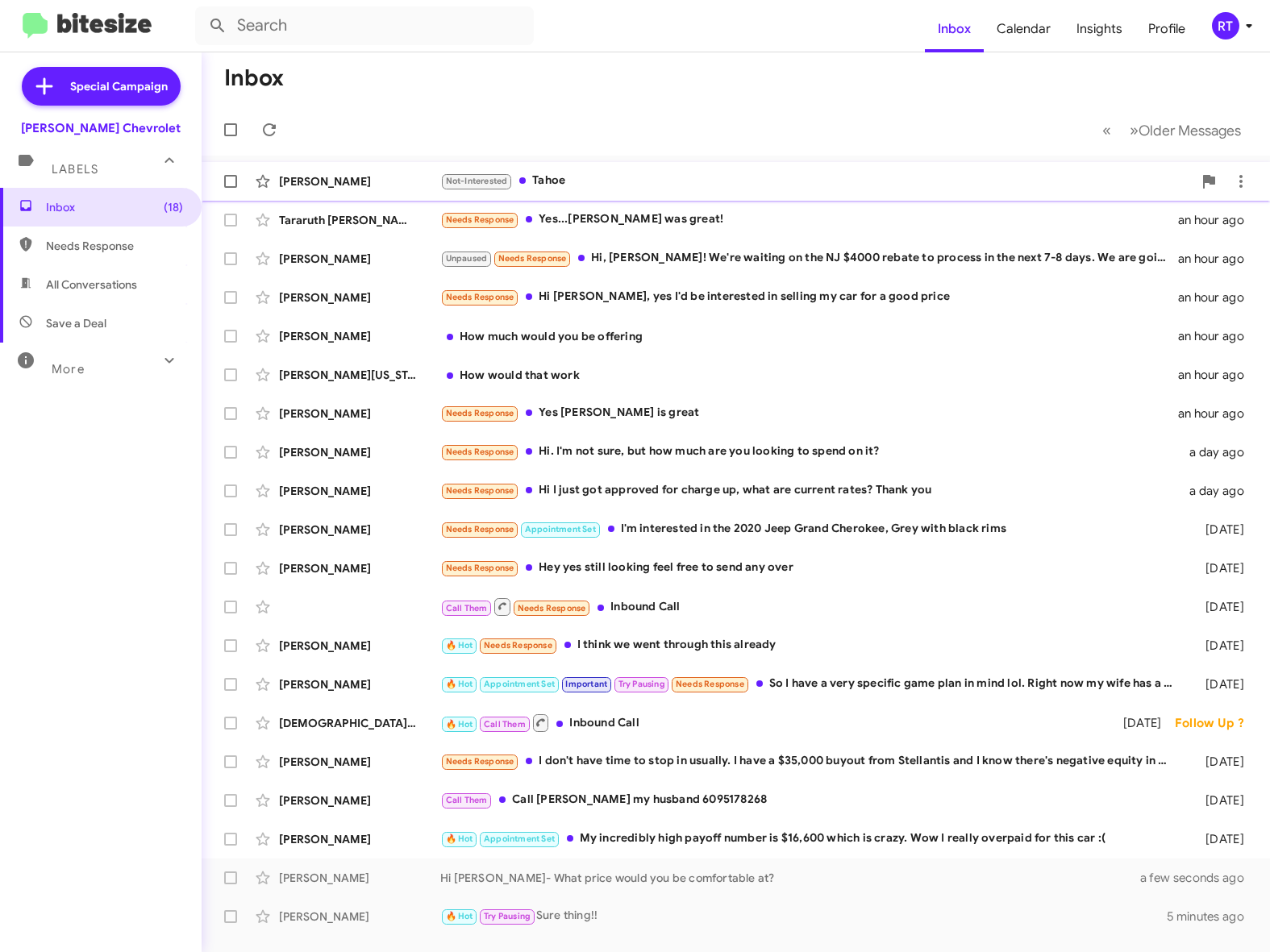
click at [561, 172] on div "Not-Interested Tahoe" at bounding box center [816, 181] width 753 height 18
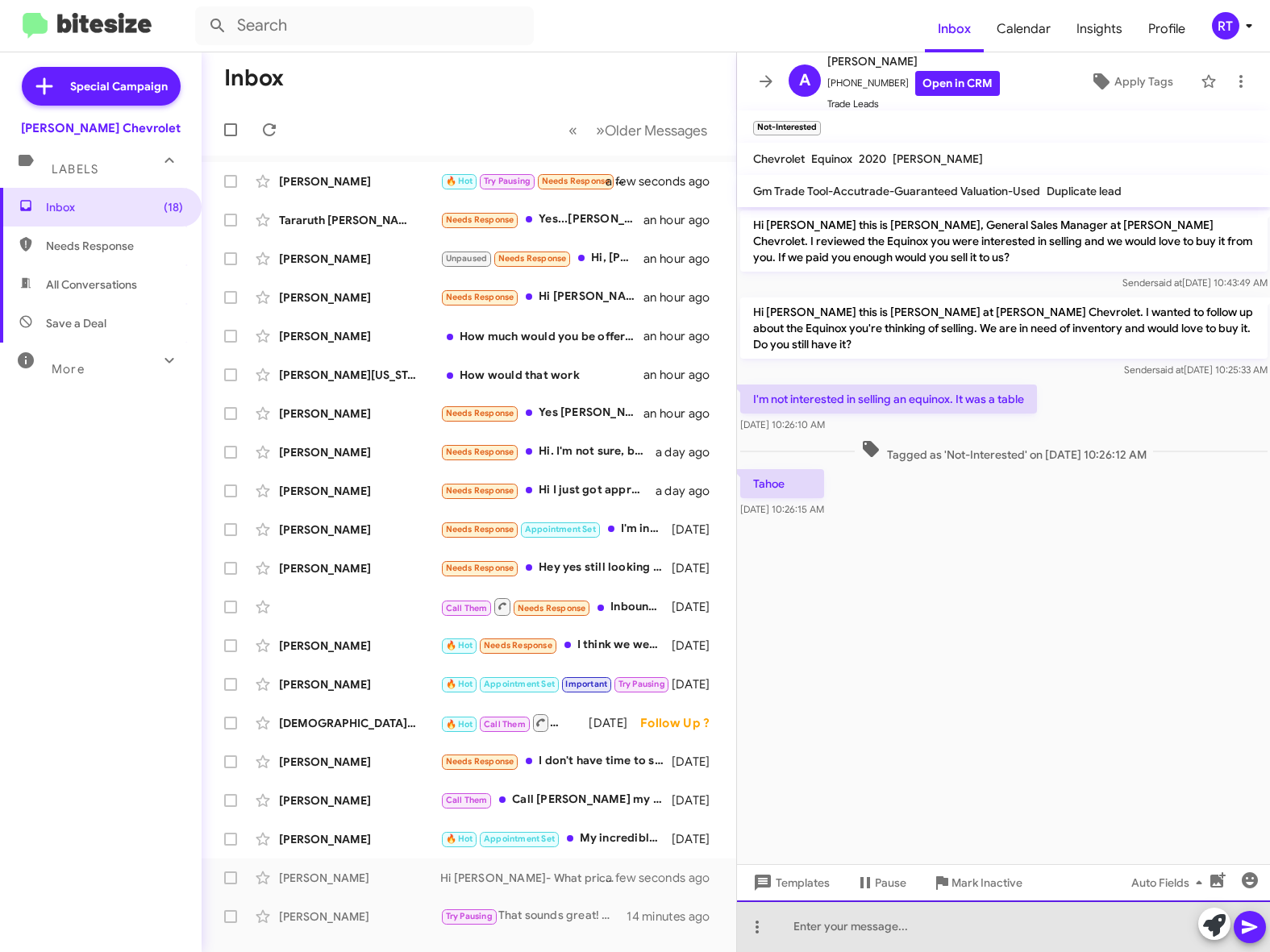
click at [806, 935] on div at bounding box center [1004, 926] width 534 height 51
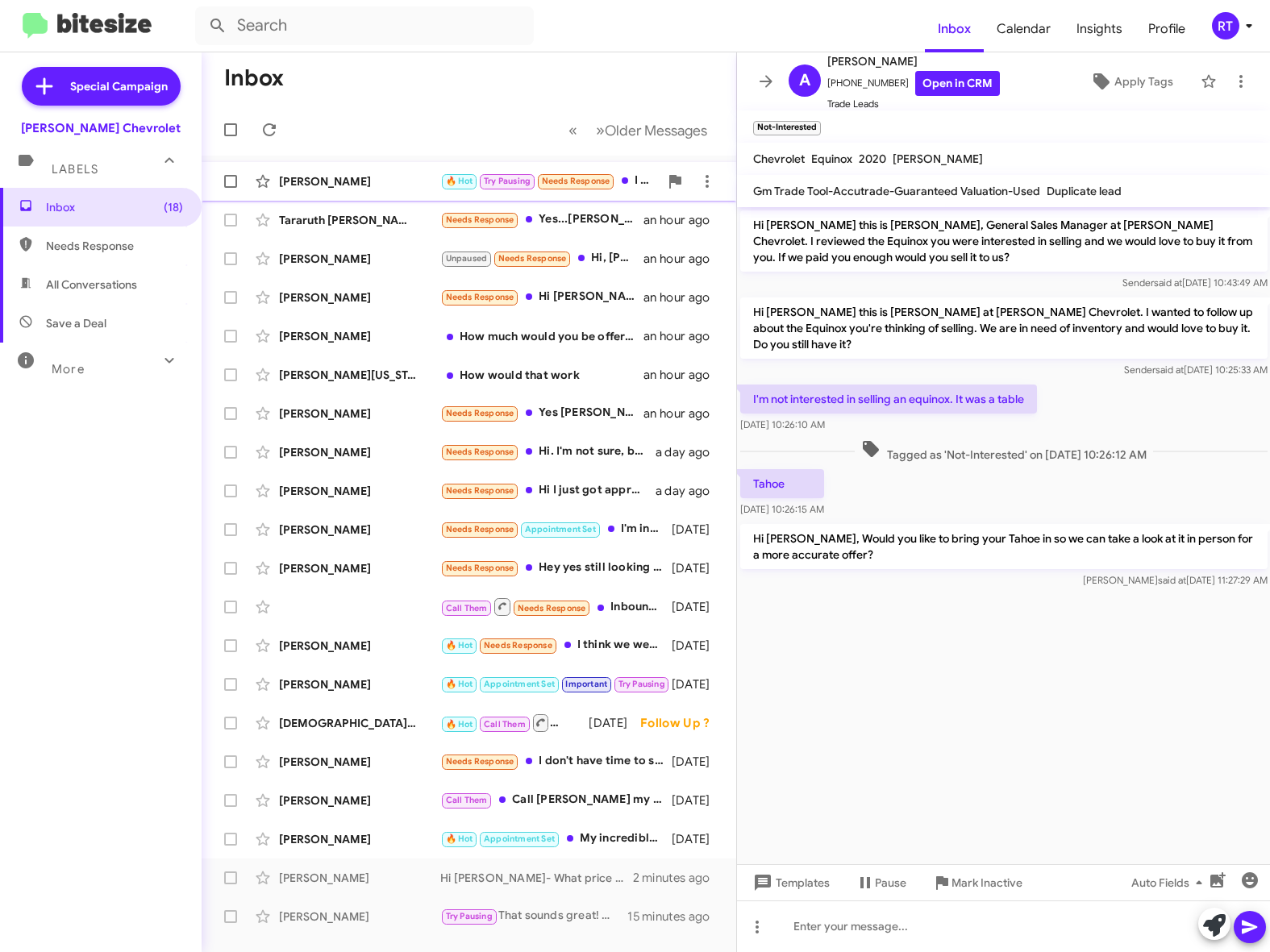
click at [319, 182] on div "[PERSON_NAME]" at bounding box center [359, 181] width 162 height 16
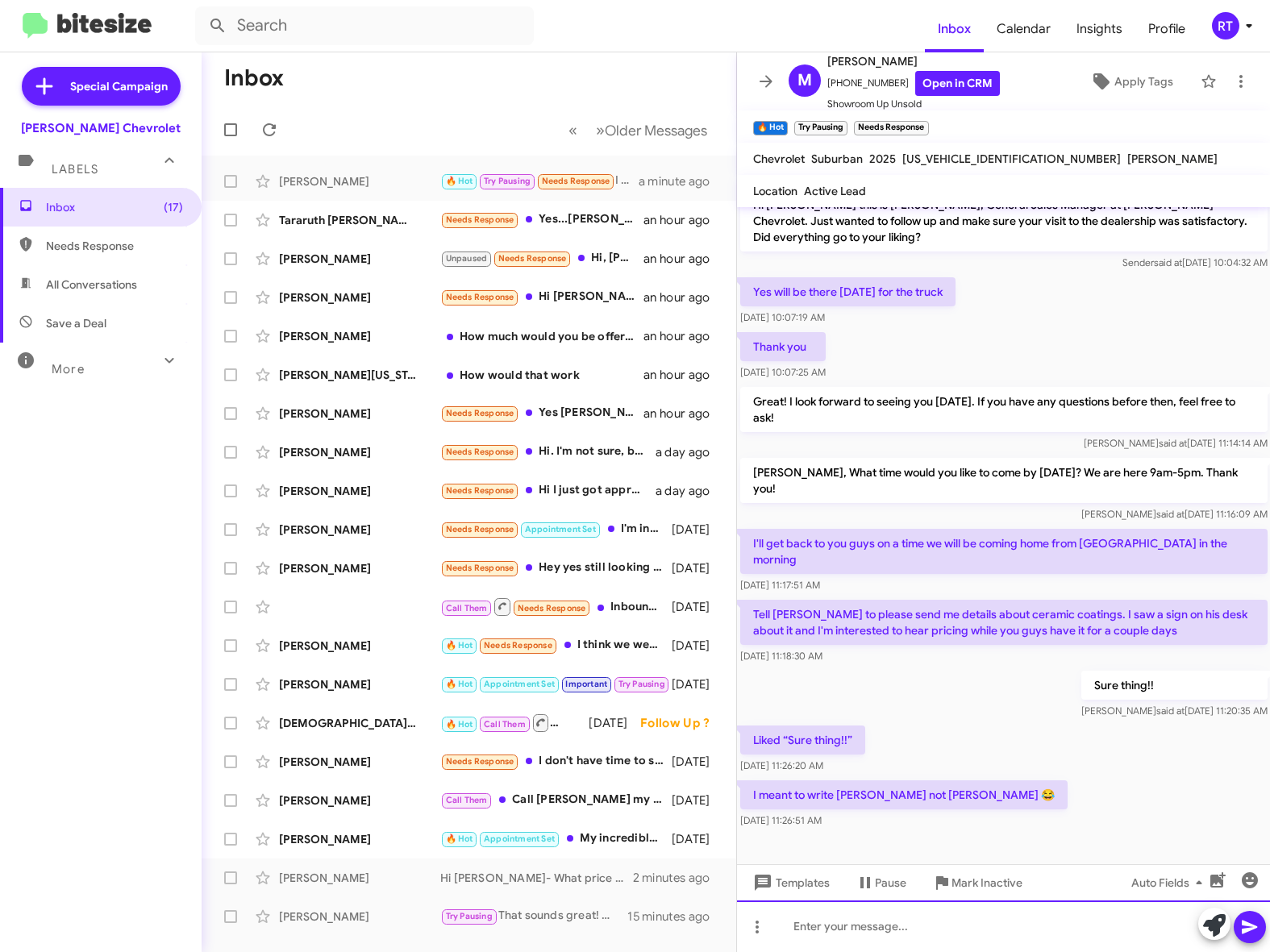
click at [803, 937] on div at bounding box center [1004, 926] width 534 height 51
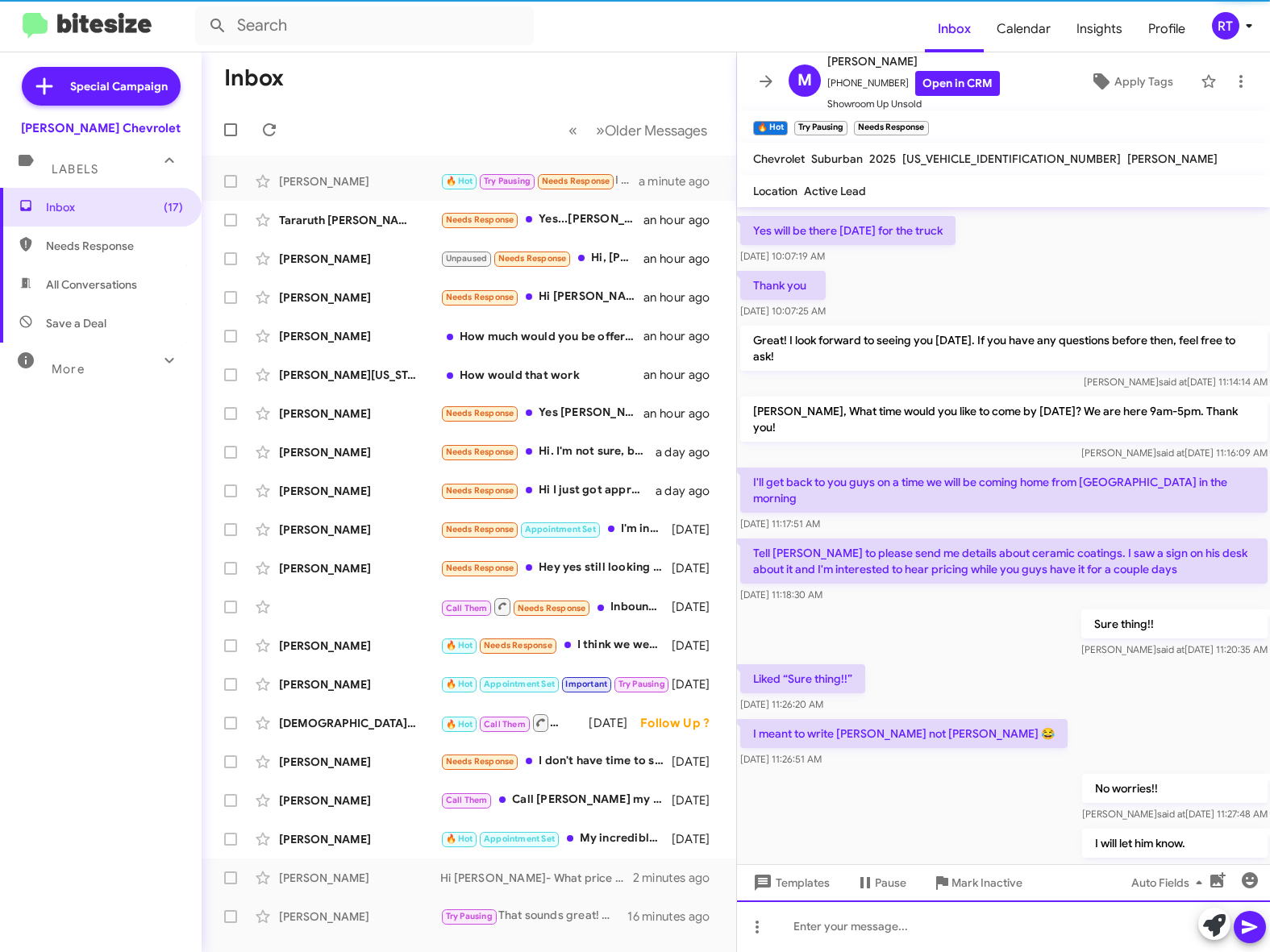
scroll to position [143, 0]
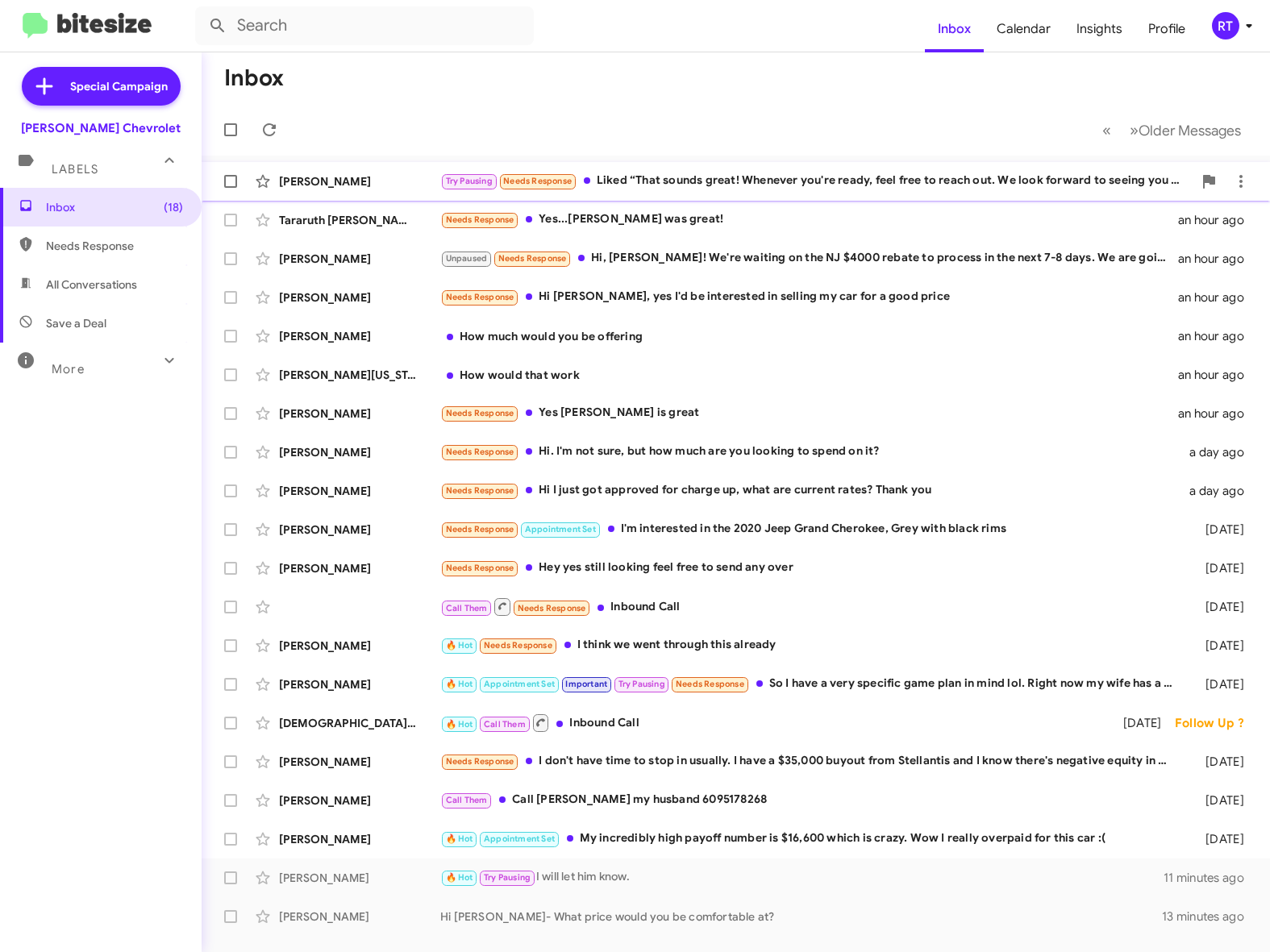
click at [702, 182] on div "Try Pausing Needs Response Liked “That sounds great! Whenever you're ready, fee…" at bounding box center [816, 181] width 753 height 18
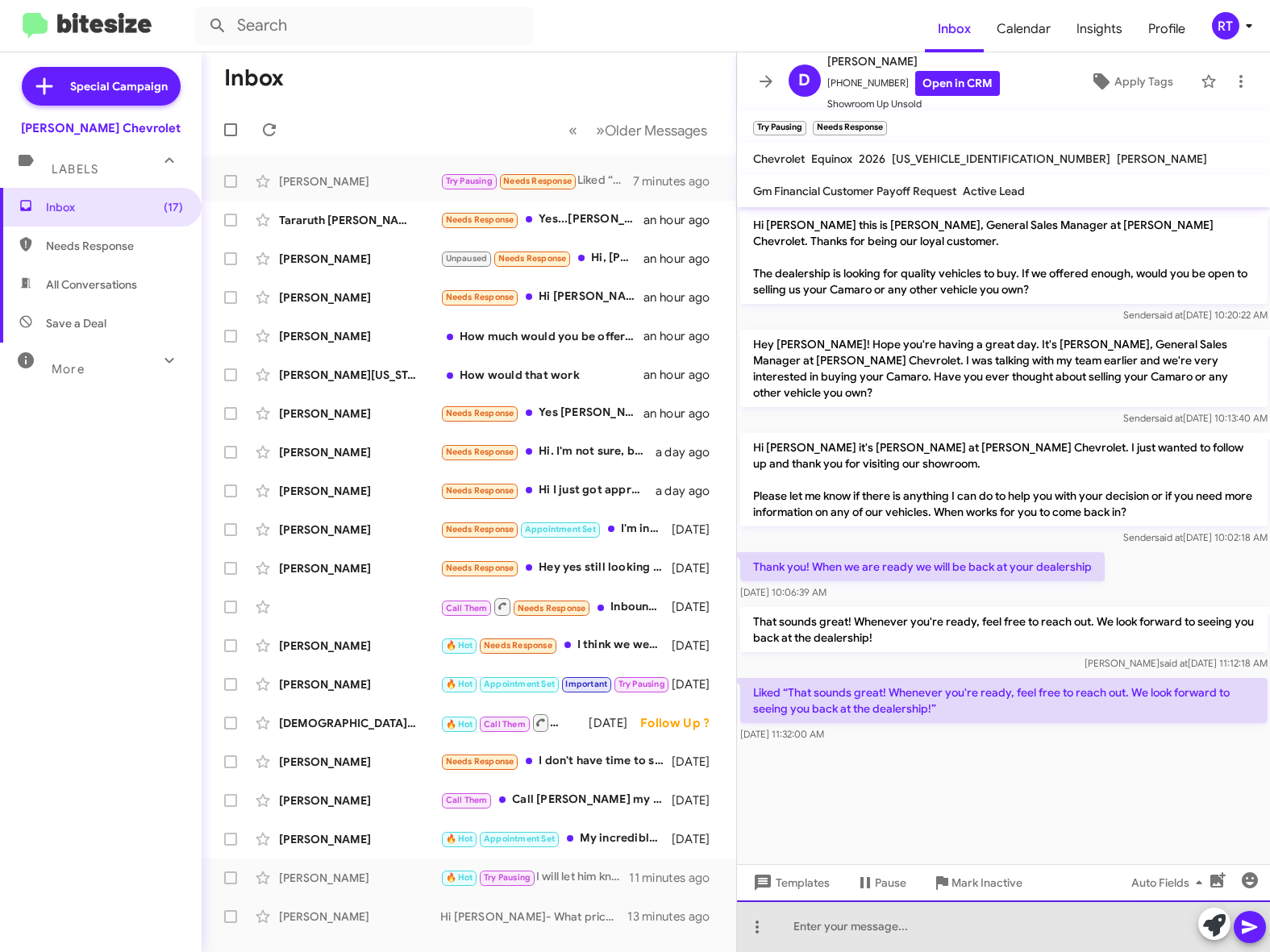
click at [795, 929] on div at bounding box center [1004, 926] width 534 height 51
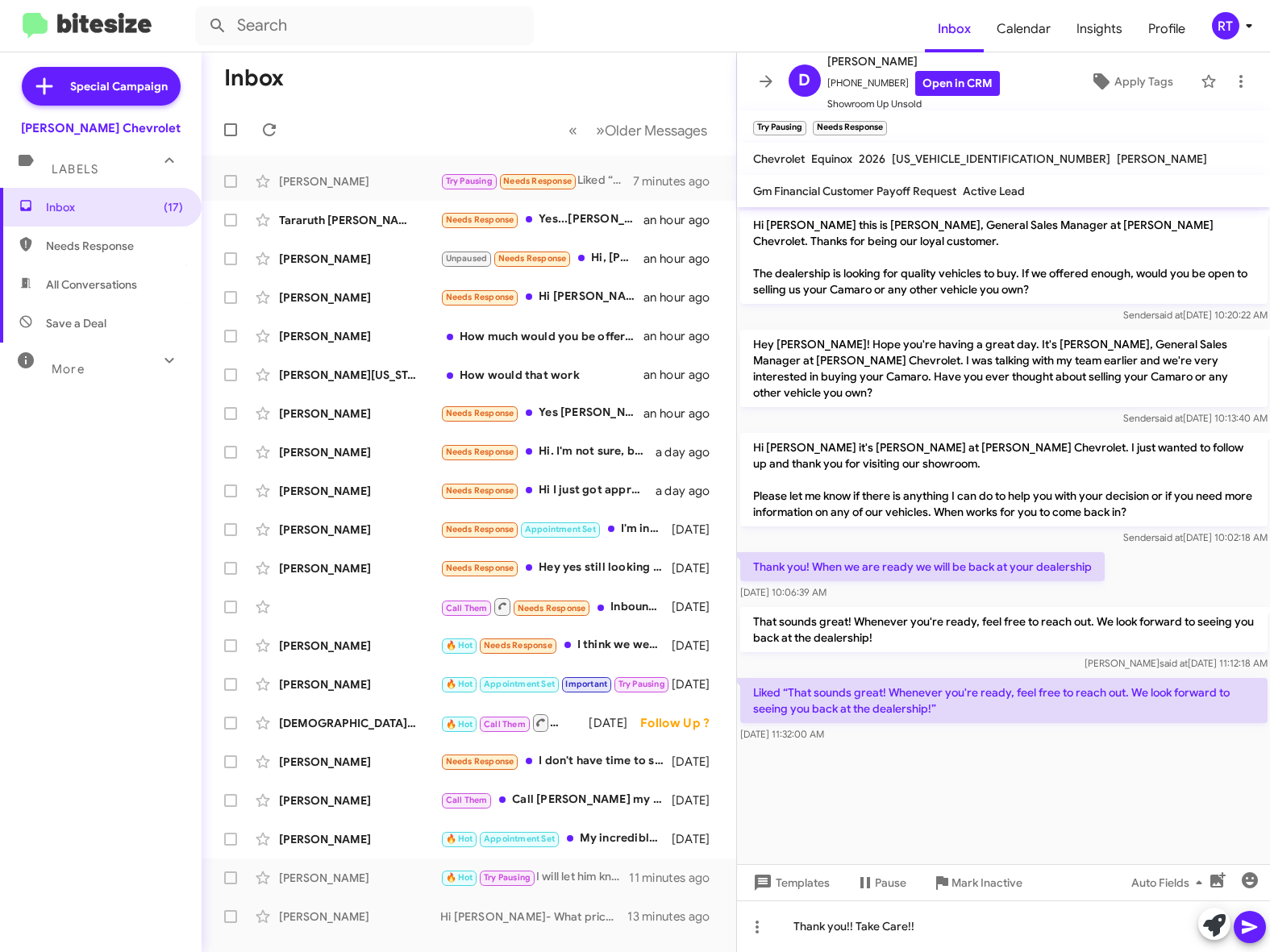
click at [1242, 927] on icon at bounding box center [1250, 928] width 19 height 19
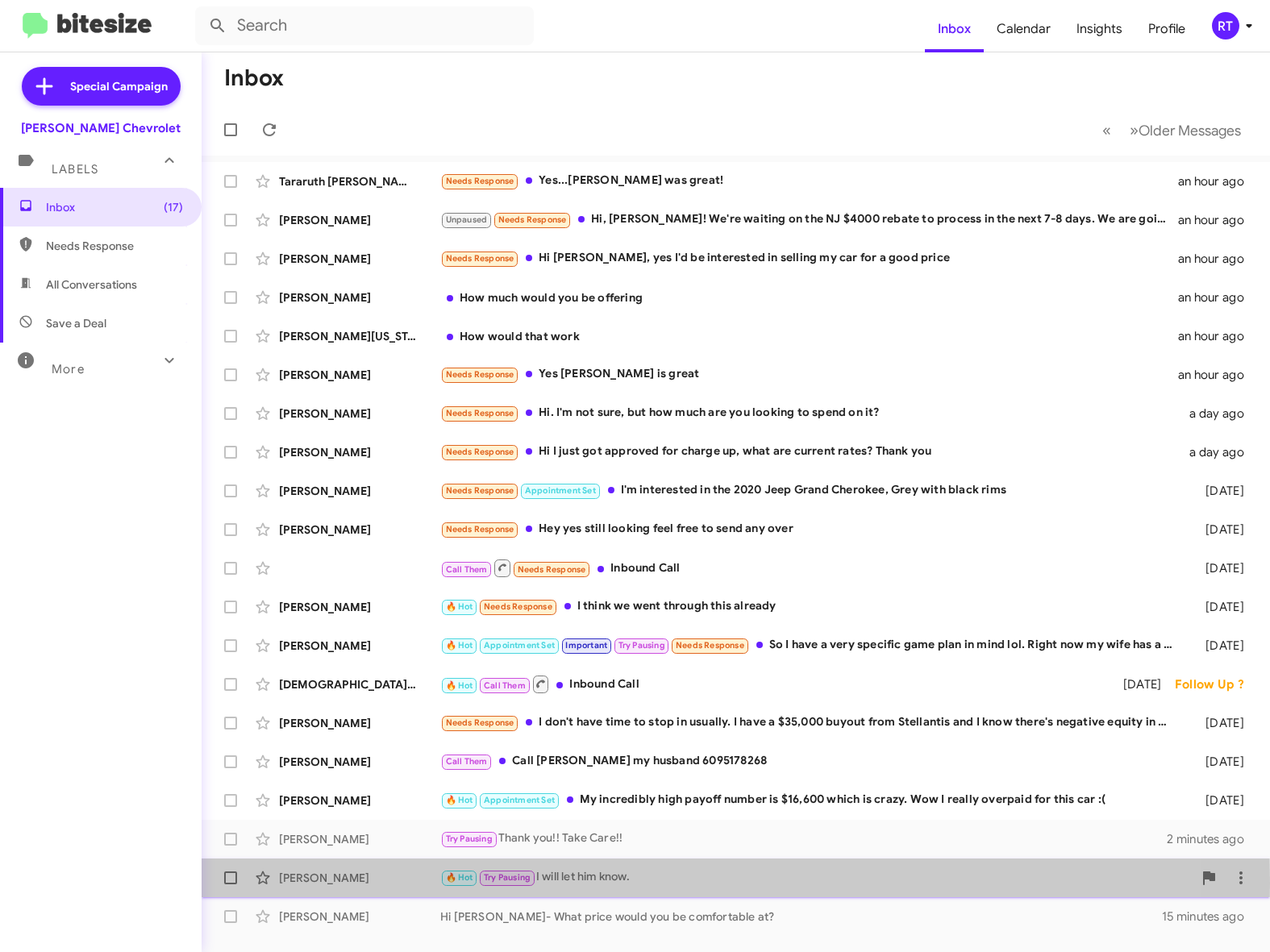
click at [313, 883] on div "[PERSON_NAME]" at bounding box center [359, 878] width 162 height 16
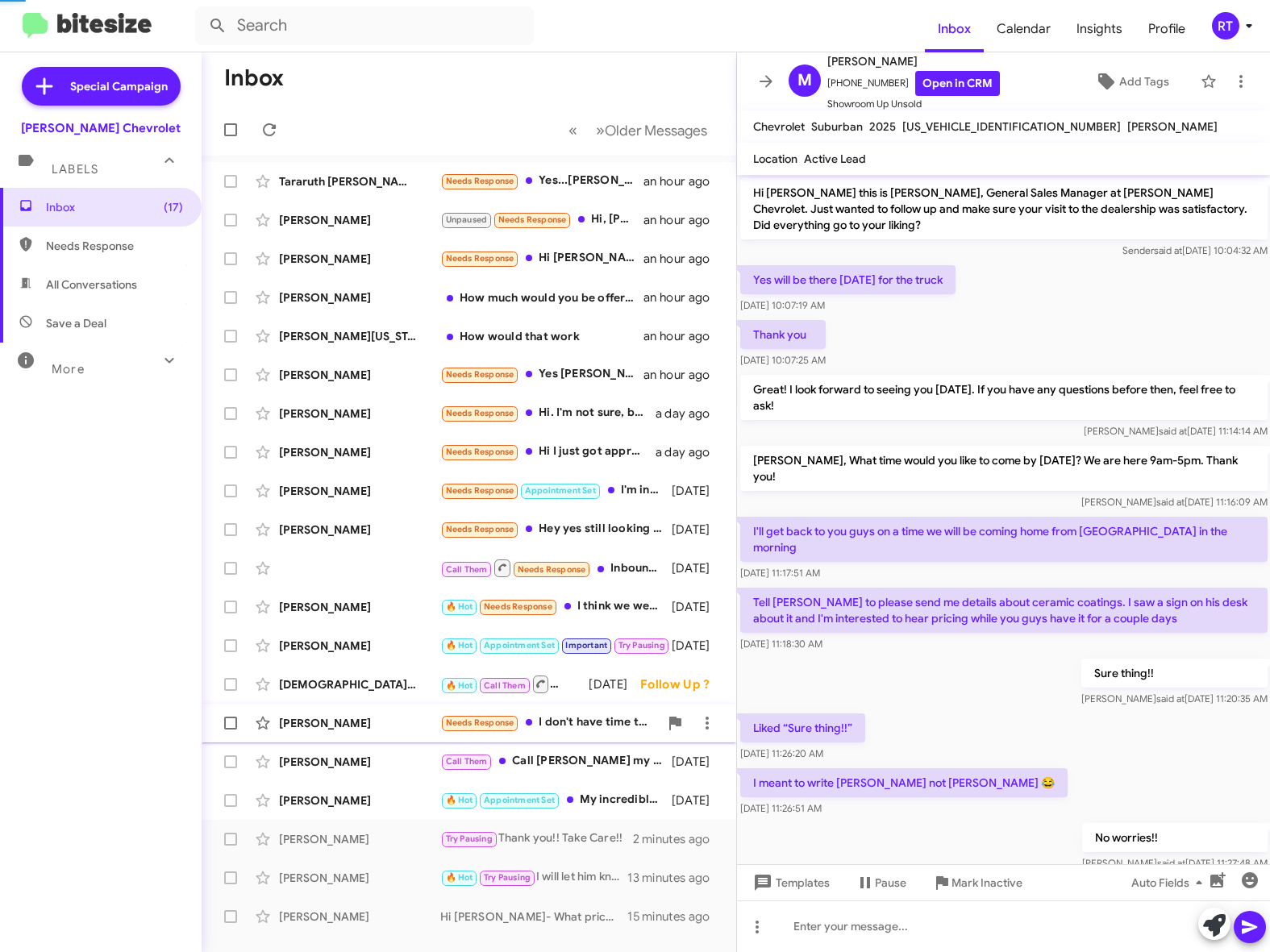
scroll to position [110, 0]
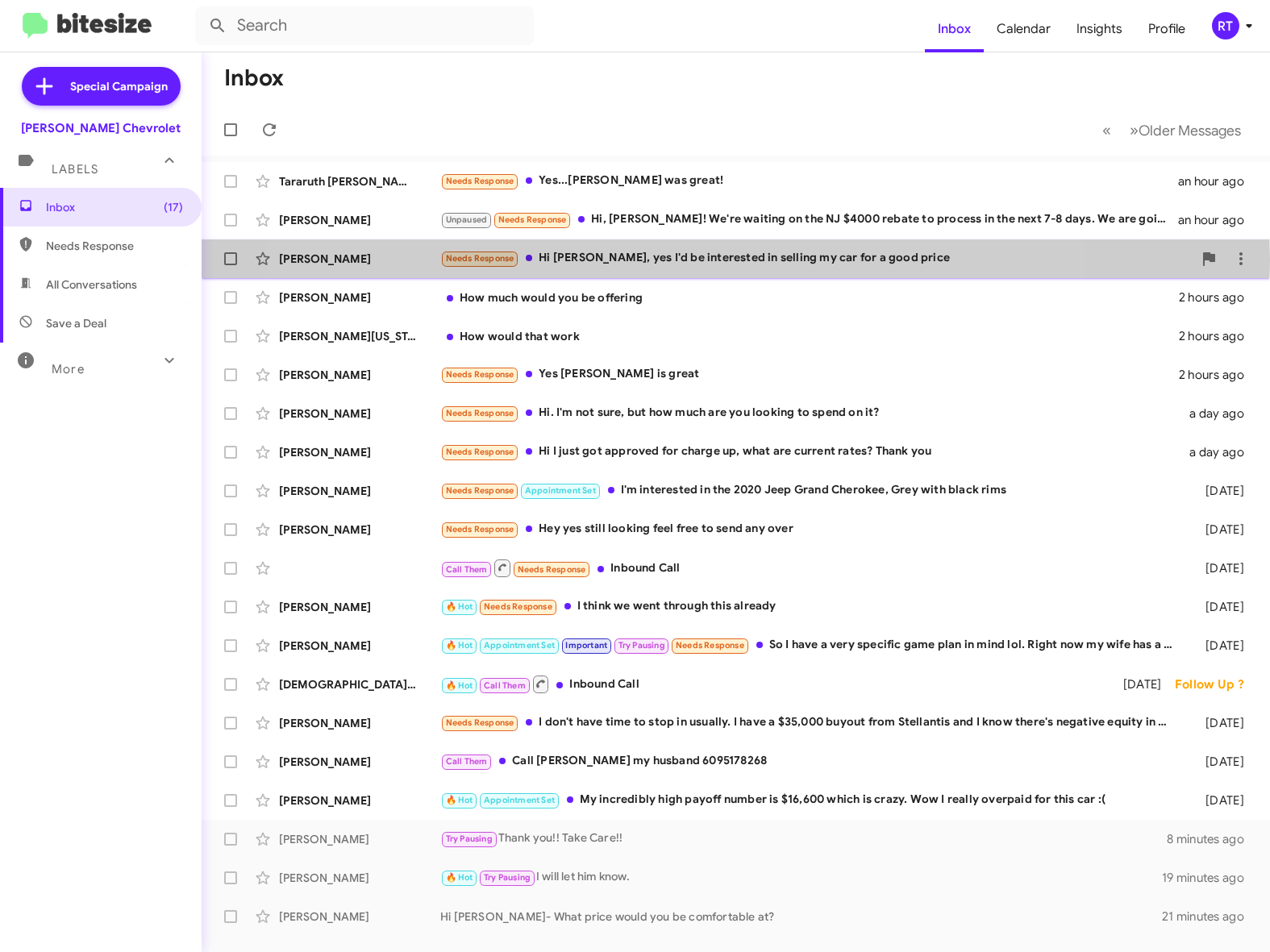
click at [665, 258] on div "Needs Response Hi Adam, yes I'd be interested in selling my car for a good price" at bounding box center [816, 258] width 753 height 18
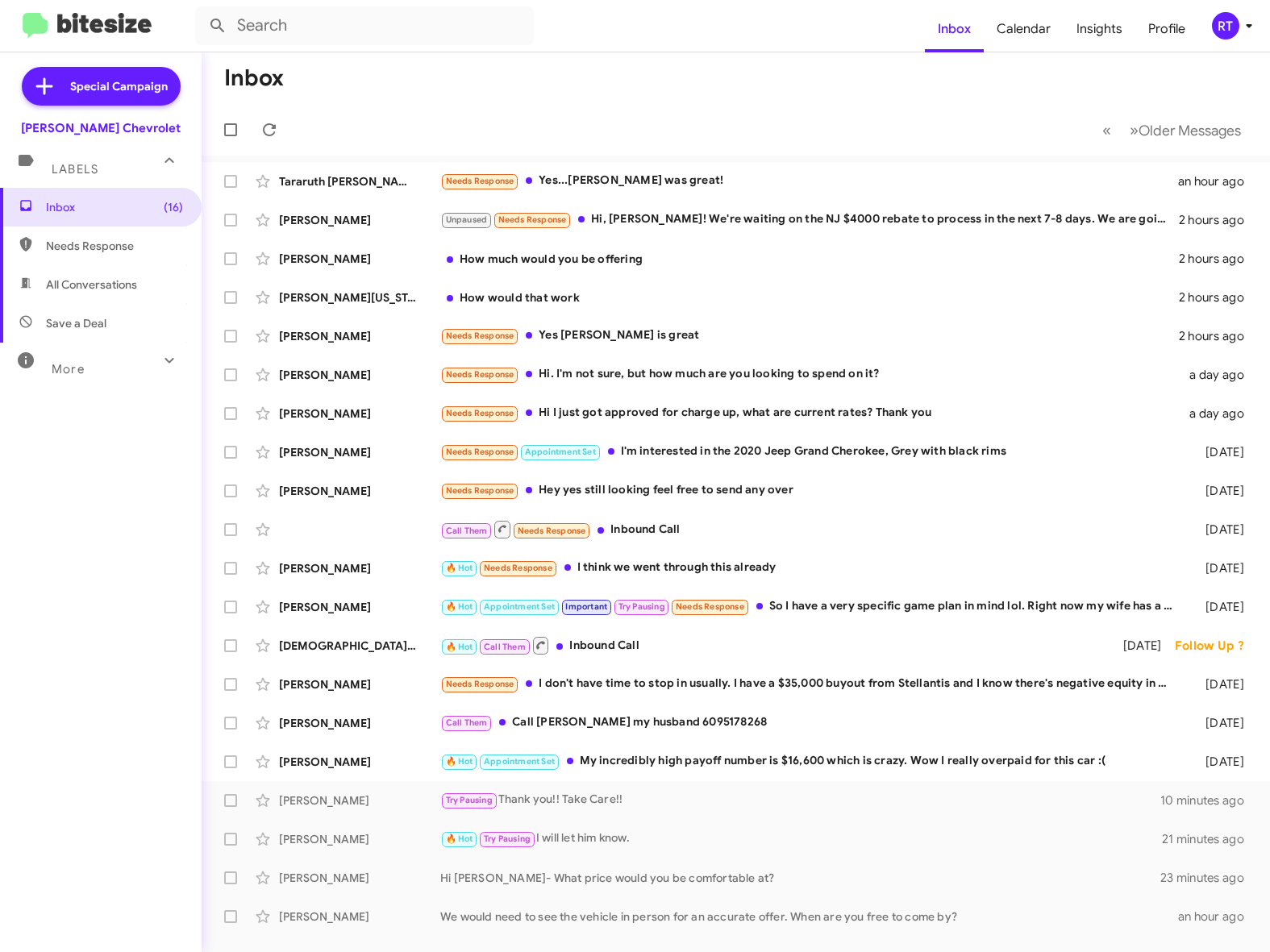
click at [71, 291] on span "All Conversations" at bounding box center [92, 284] width 91 height 16
type input "in:all-conversations"
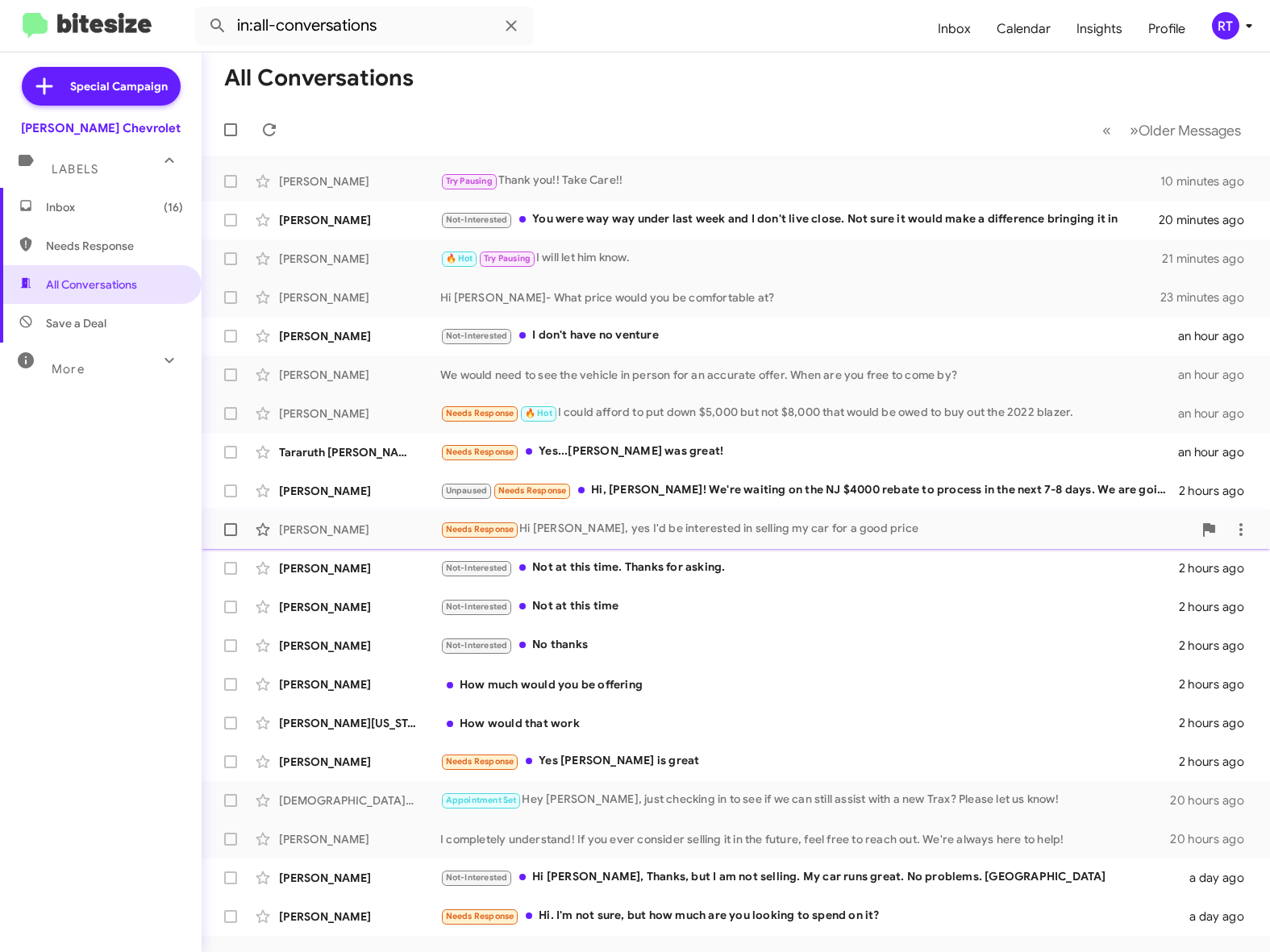
click at [309, 535] on div "[PERSON_NAME]" at bounding box center [359, 529] width 162 height 16
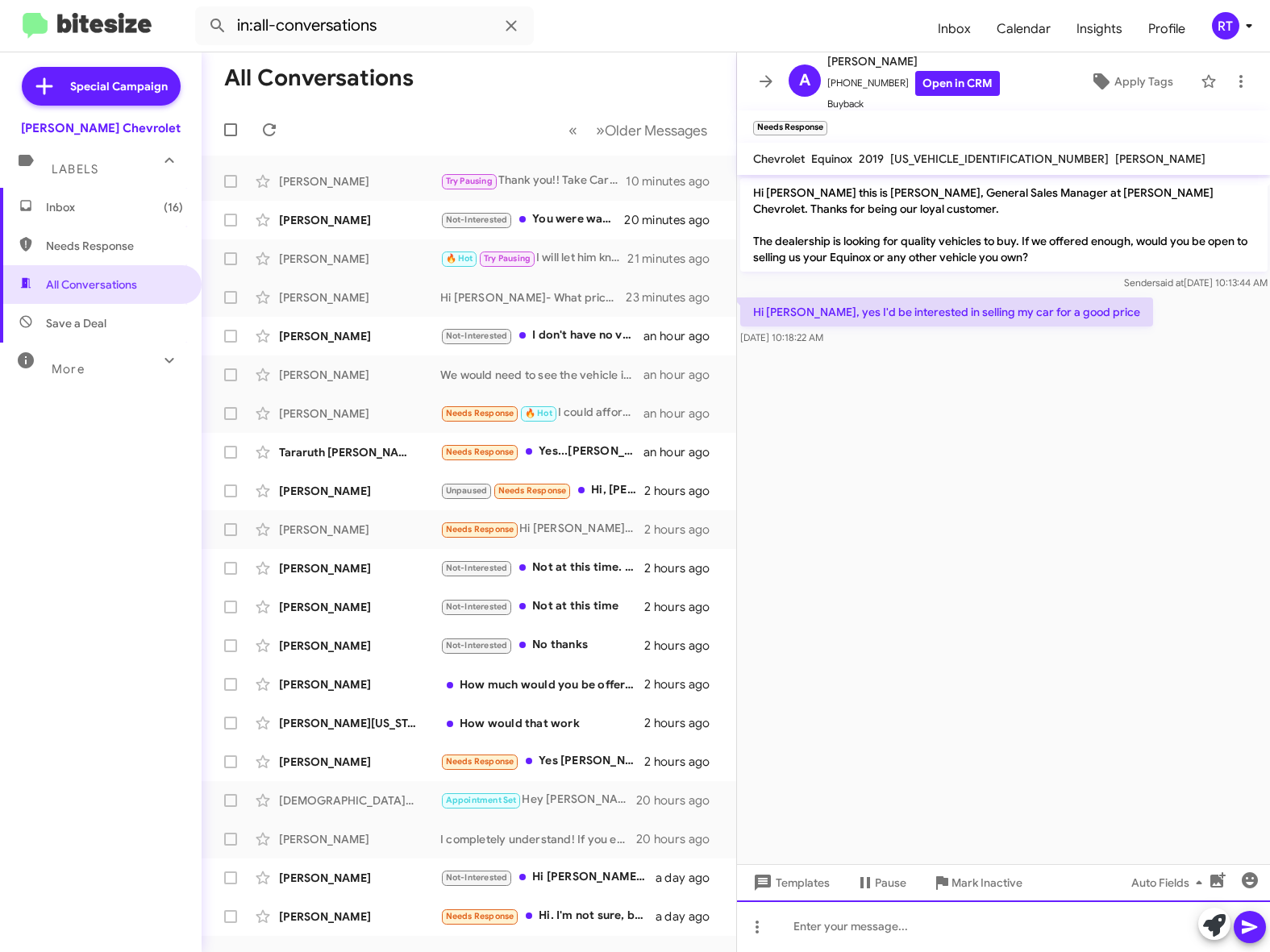
click at [819, 936] on div at bounding box center [1004, 926] width 534 height 51
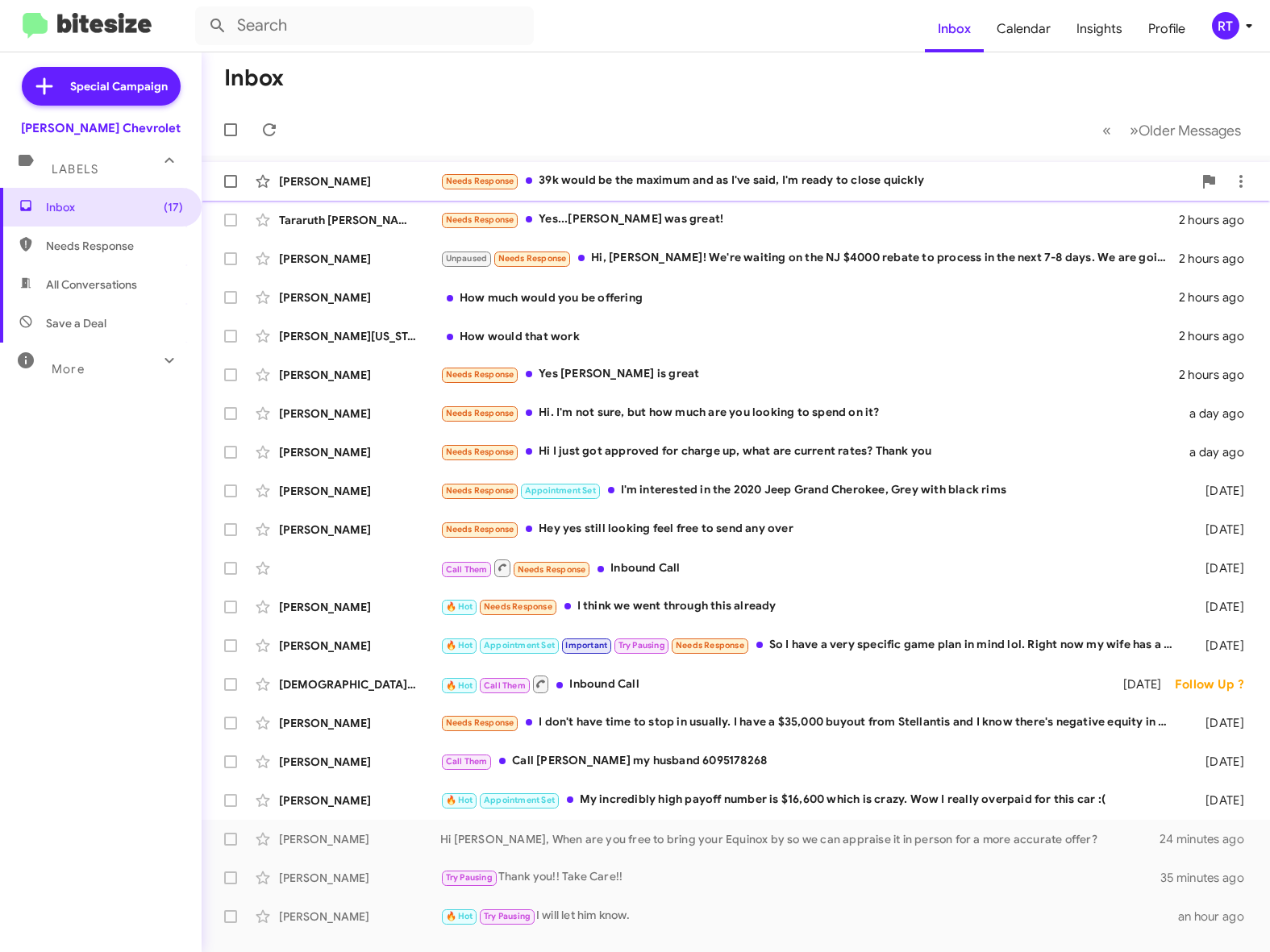
click at [680, 181] on div "Needs Response 39k would be the maximum and as I've said, I'm ready to close qu…" at bounding box center [816, 181] width 753 height 18
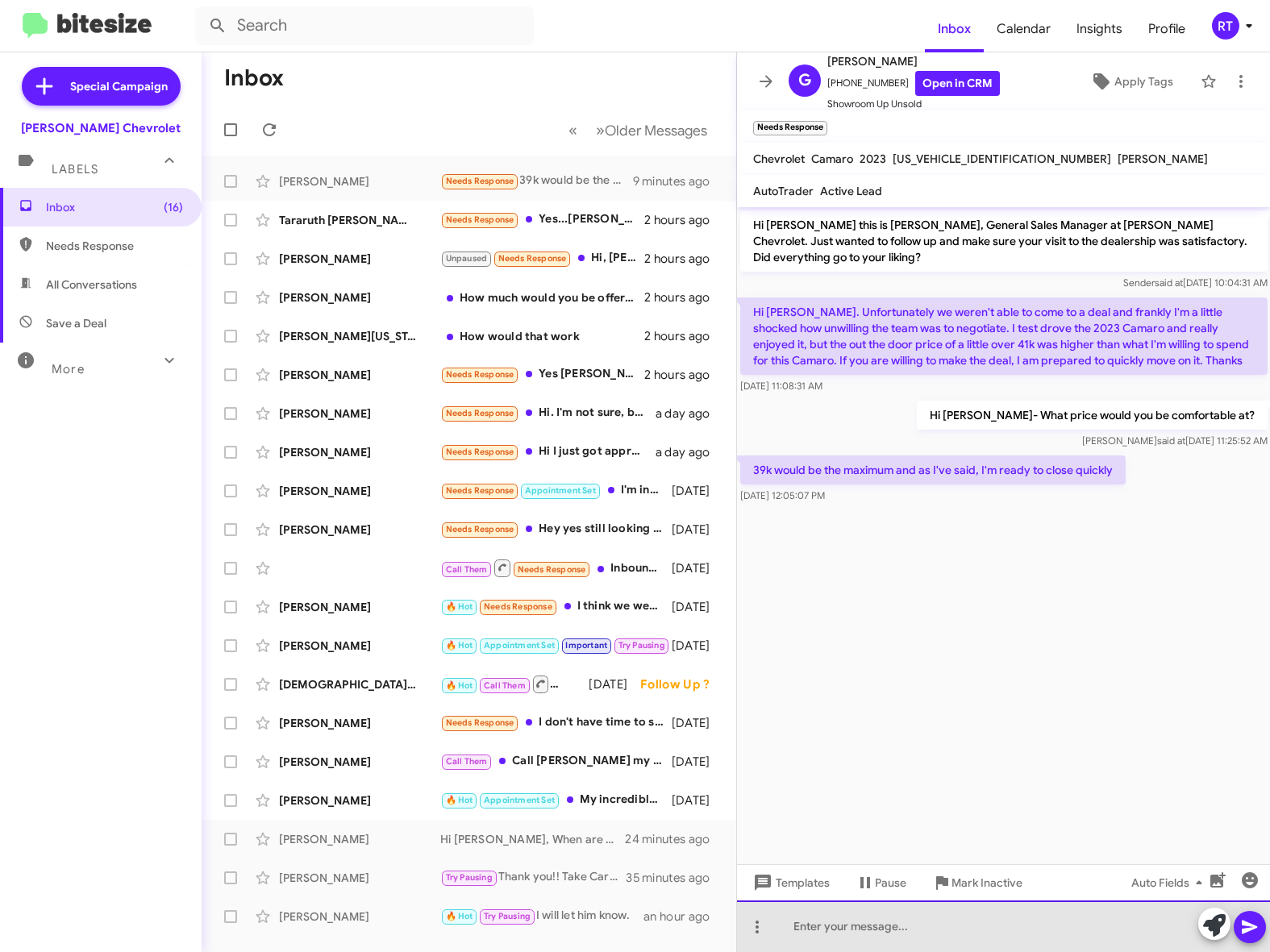
click at [802, 932] on div at bounding box center [1004, 926] width 534 height 51
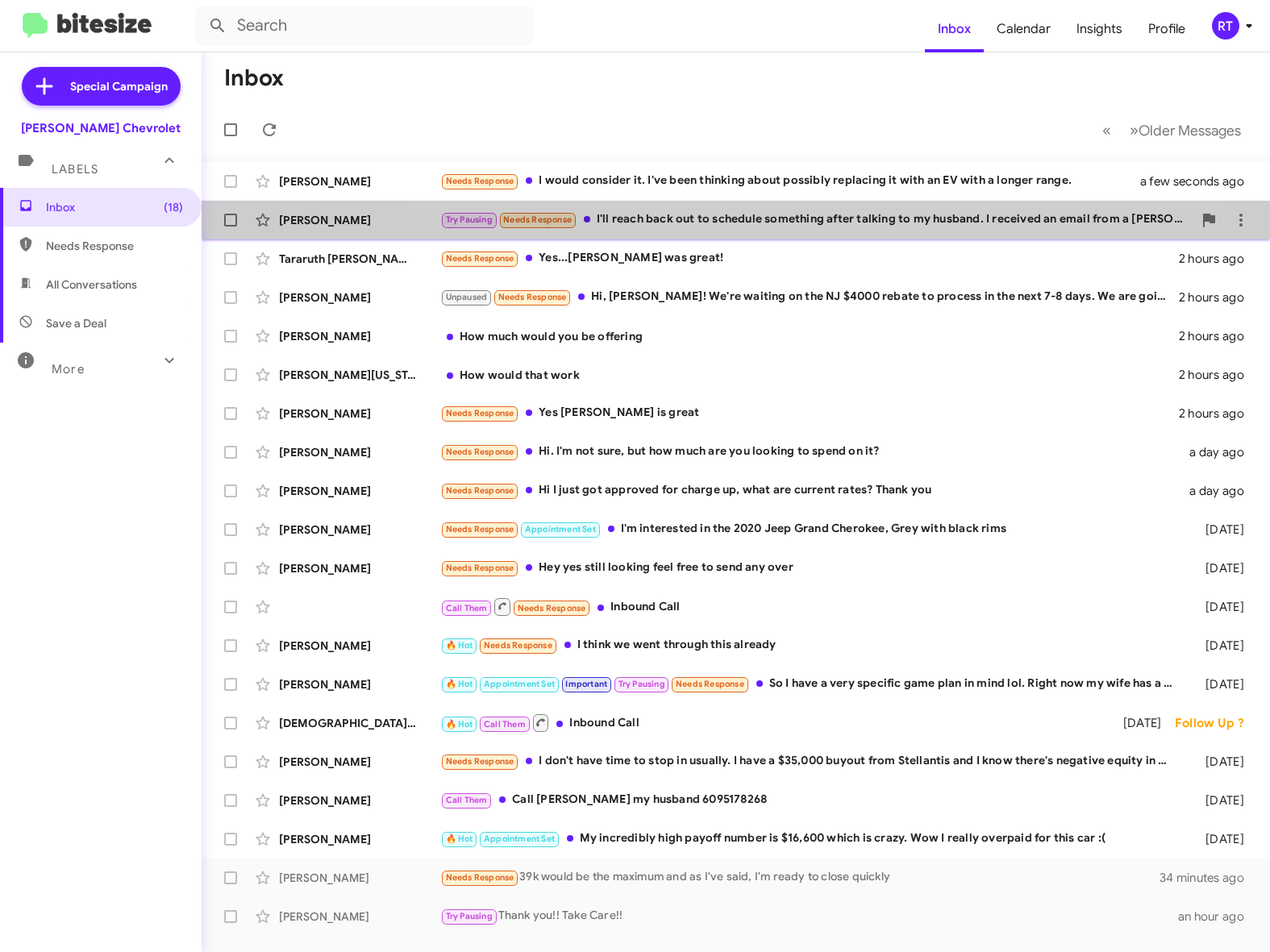
click at [785, 230] on div "[PERSON_NAME] Try Pausing Needs Response I'll reach back out to schedule someth…" at bounding box center [736, 220] width 1043 height 32
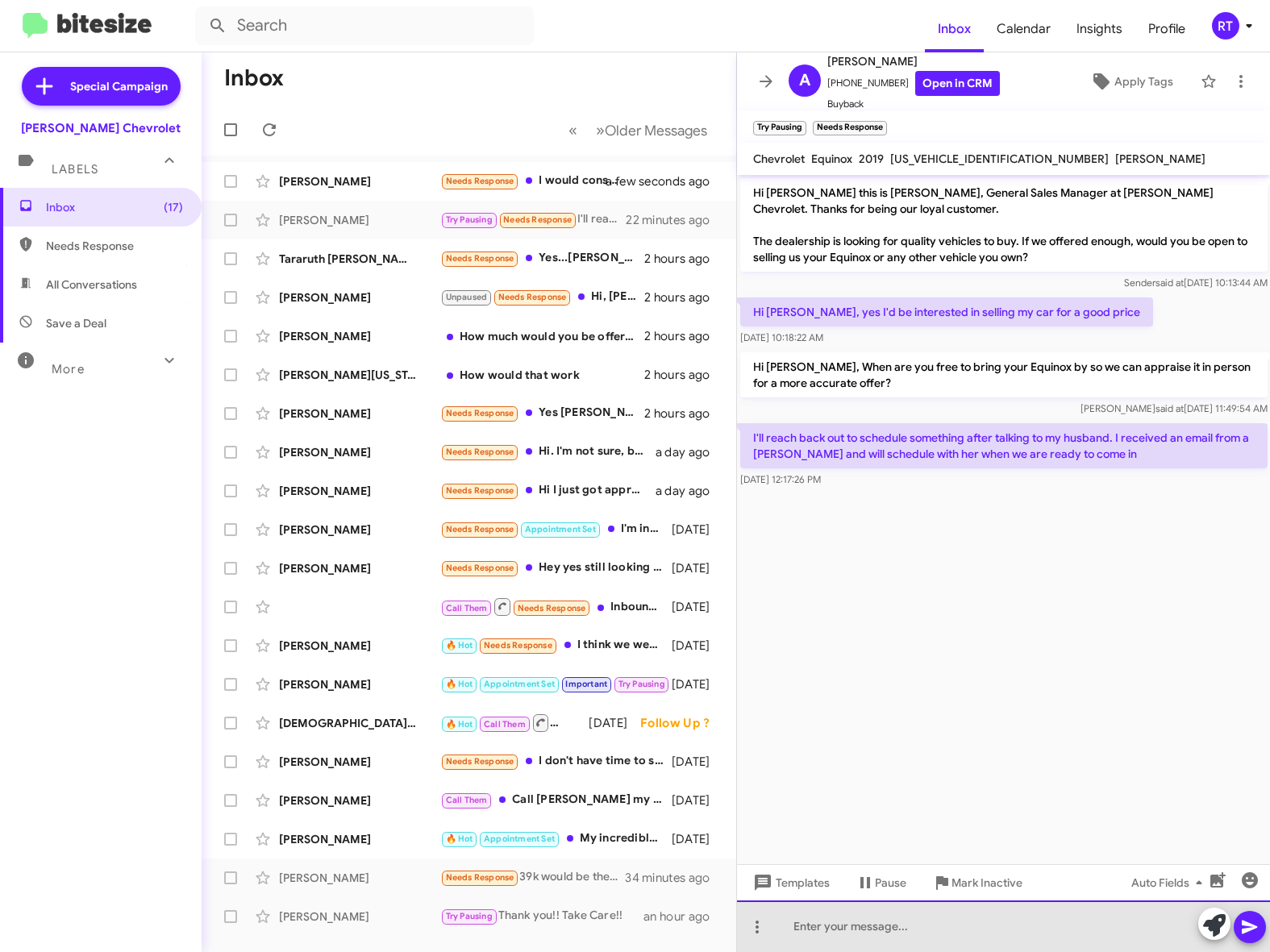
click at [849, 918] on div at bounding box center [1004, 926] width 534 height 51
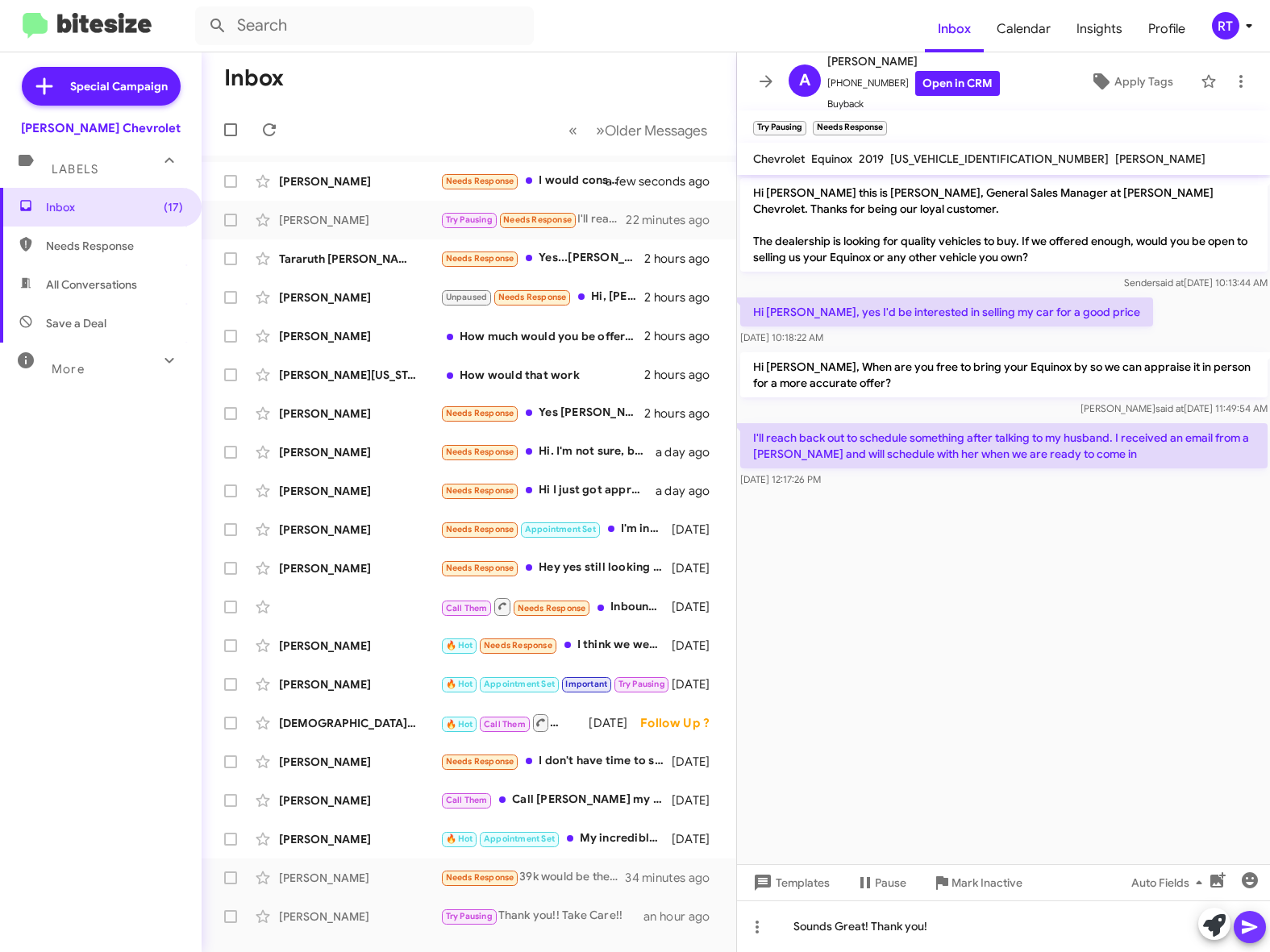
click at [1255, 929] on icon at bounding box center [1250, 928] width 15 height 14
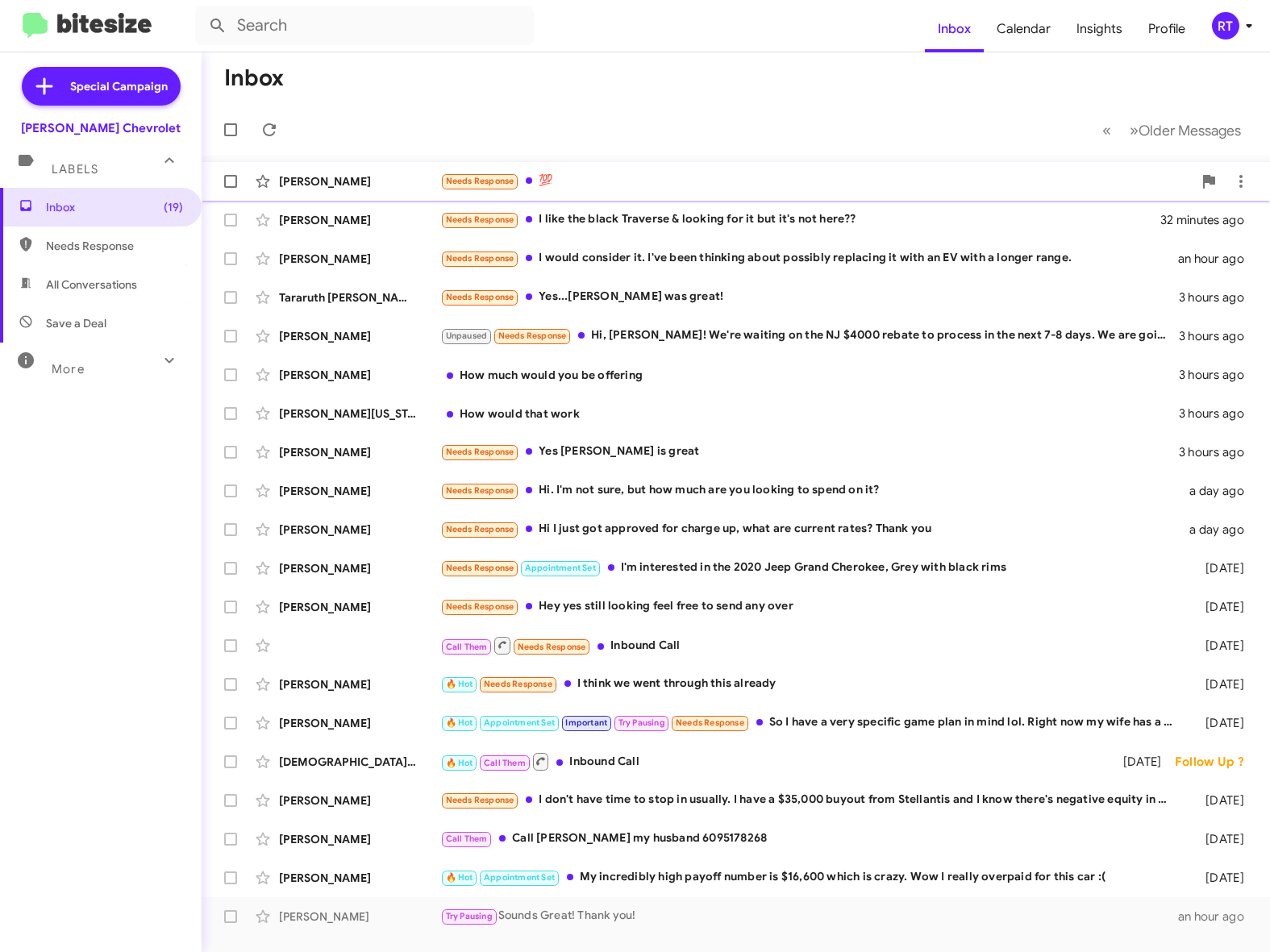
click at [598, 183] on div "Needs Response 💯" at bounding box center [816, 181] width 753 height 18
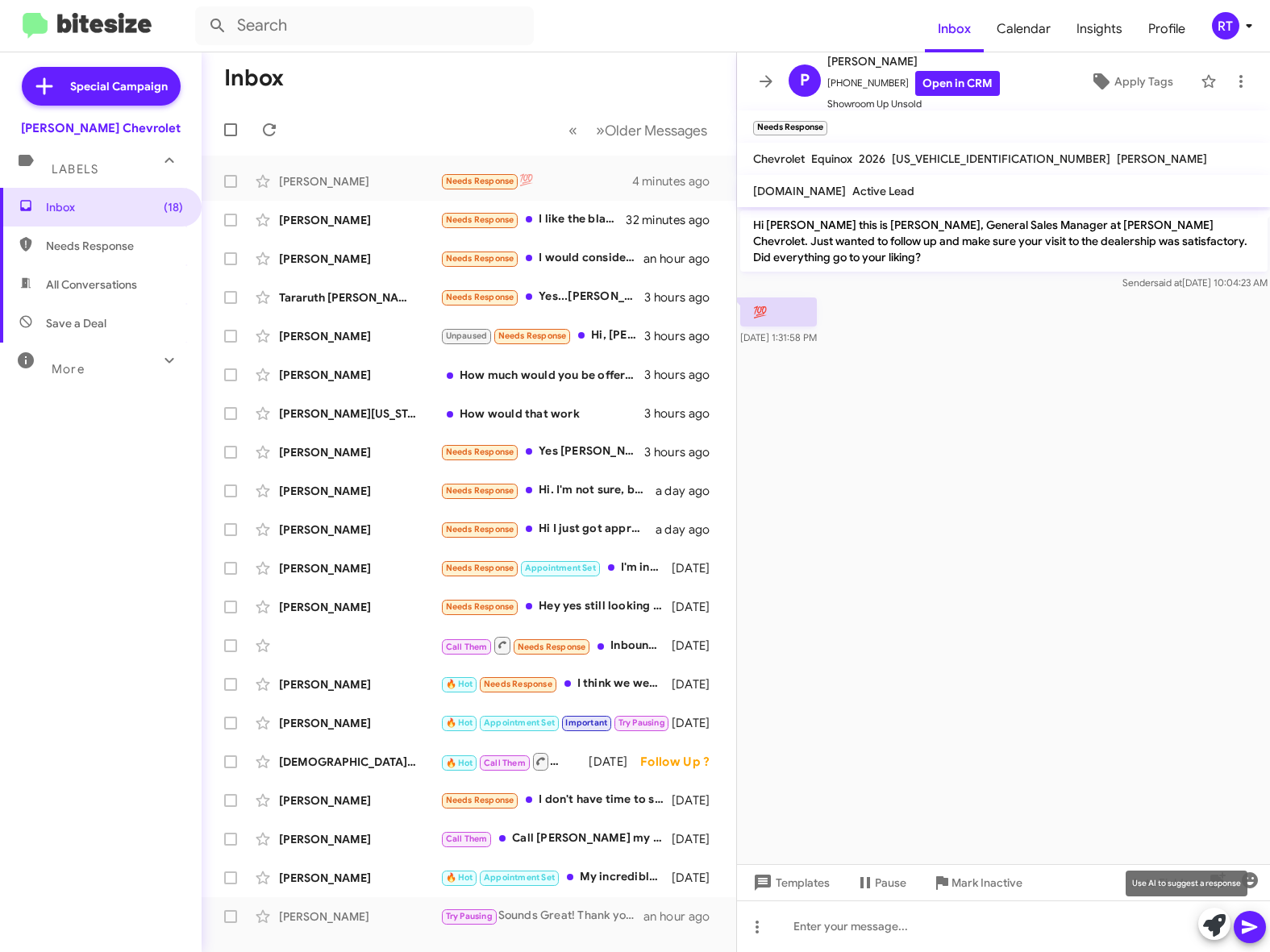
click at [1218, 928] on icon at bounding box center [1214, 925] width 22 height 22
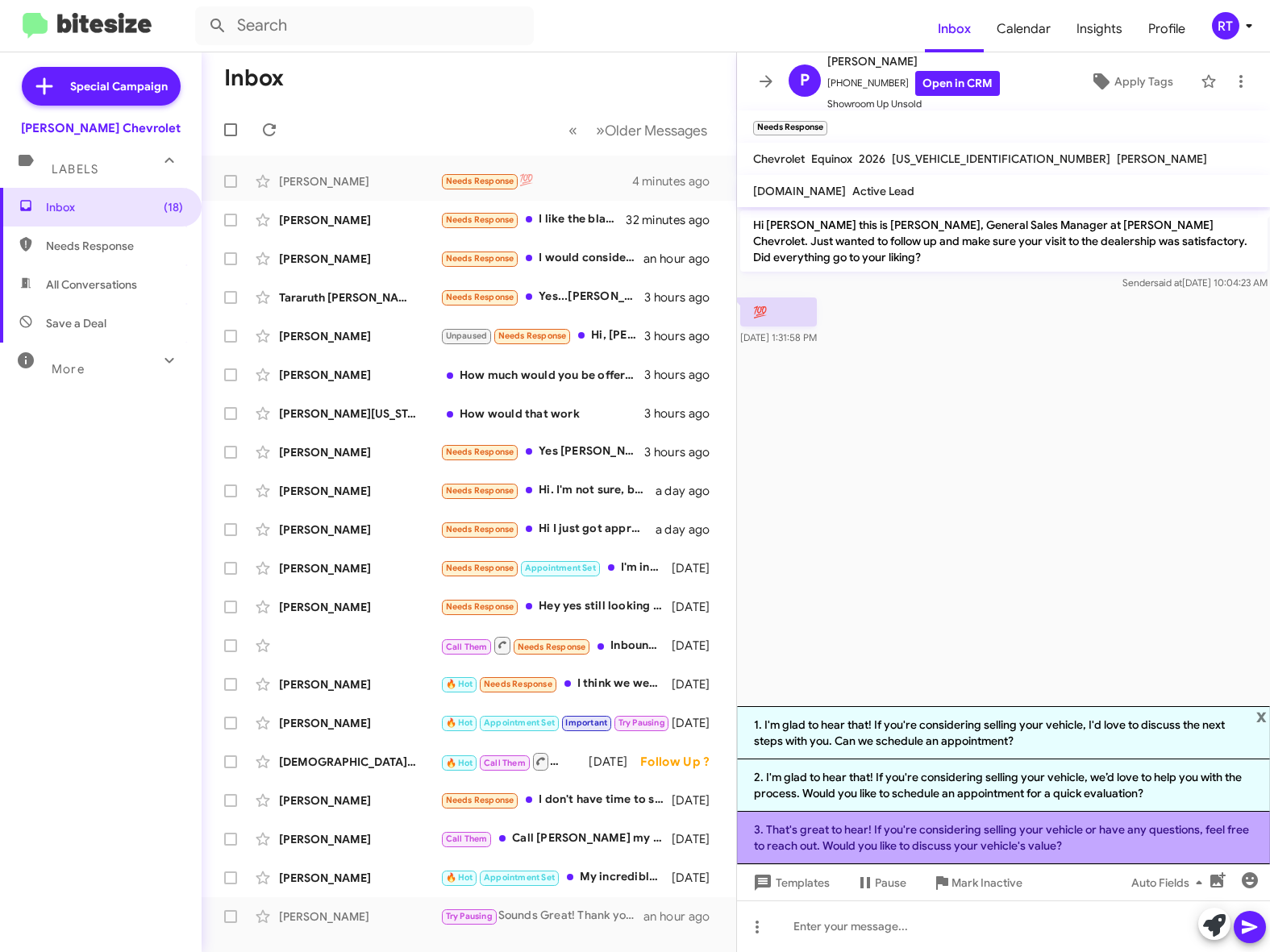
click at [1043, 835] on li "3. That's great to hear! If you're considering selling your vehicle or have any…" at bounding box center [1004, 838] width 534 height 52
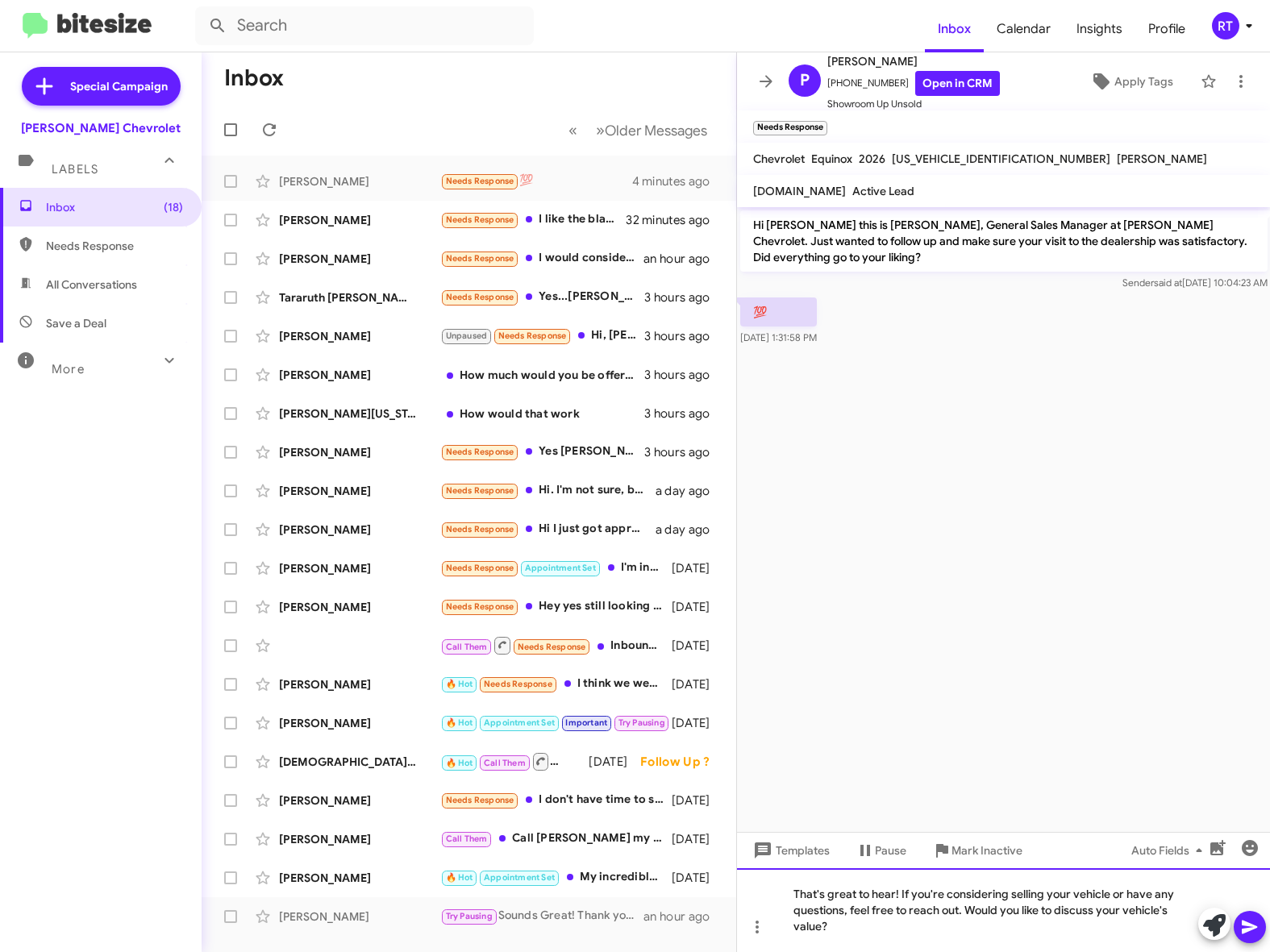
click at [841, 925] on div "That's great to hear! If you're considering selling your vehicle or have any qu…" at bounding box center [1004, 910] width 534 height 84
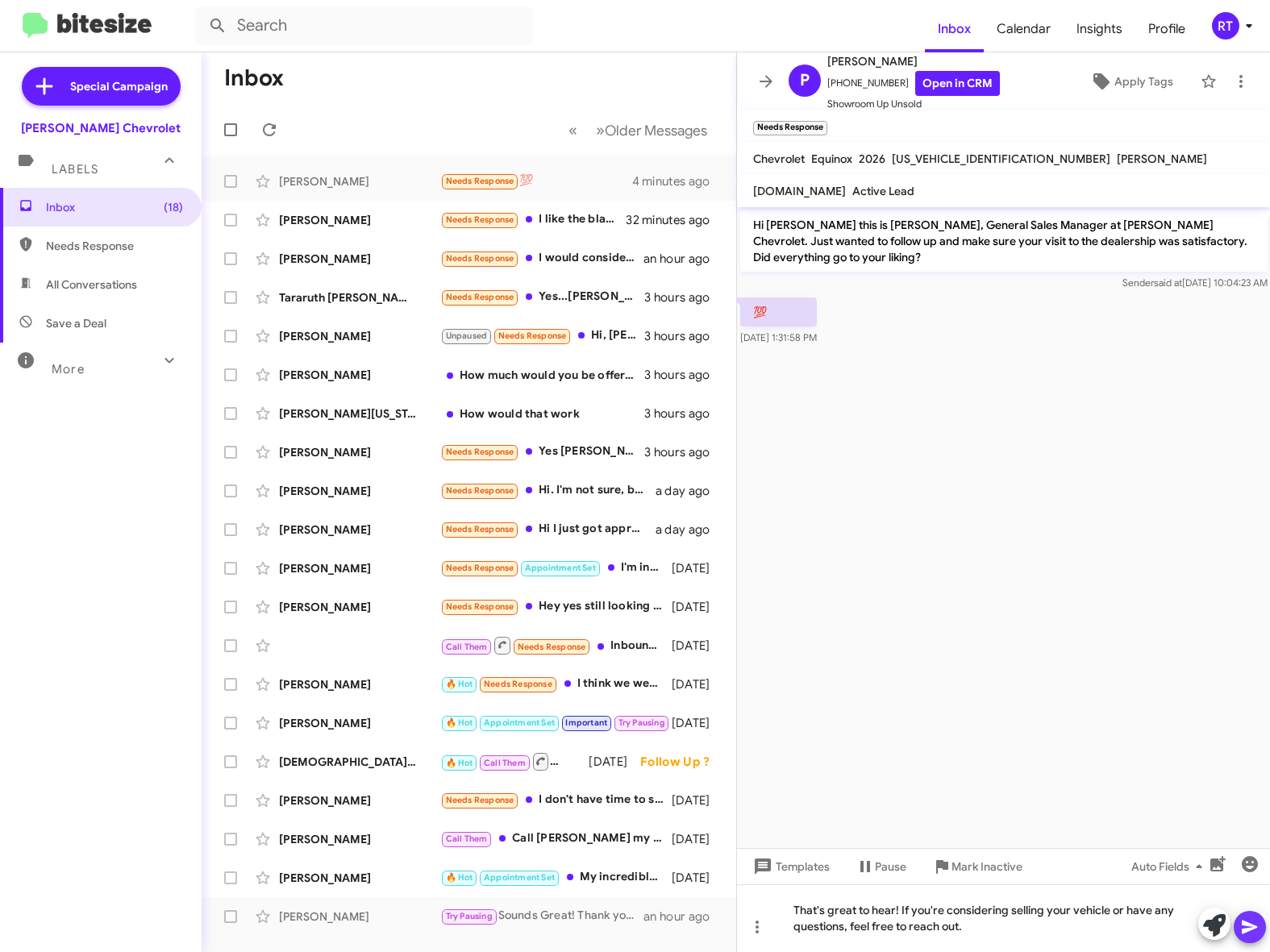
click at [1249, 927] on icon at bounding box center [1250, 928] width 15 height 14
